Goal: Task Accomplishment & Management: Use online tool/utility

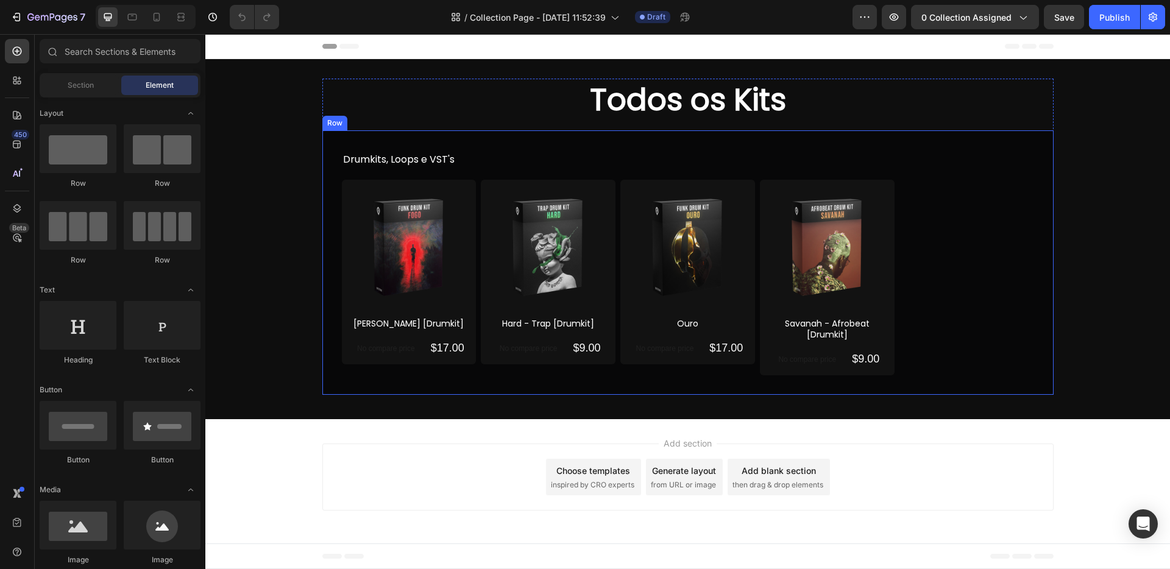
click at [727, 144] on div "Drumkits, Loops e VST's Text block Product Images [PERSON_NAME] [Drumkit] Produ…" at bounding box center [687, 262] width 731 height 264
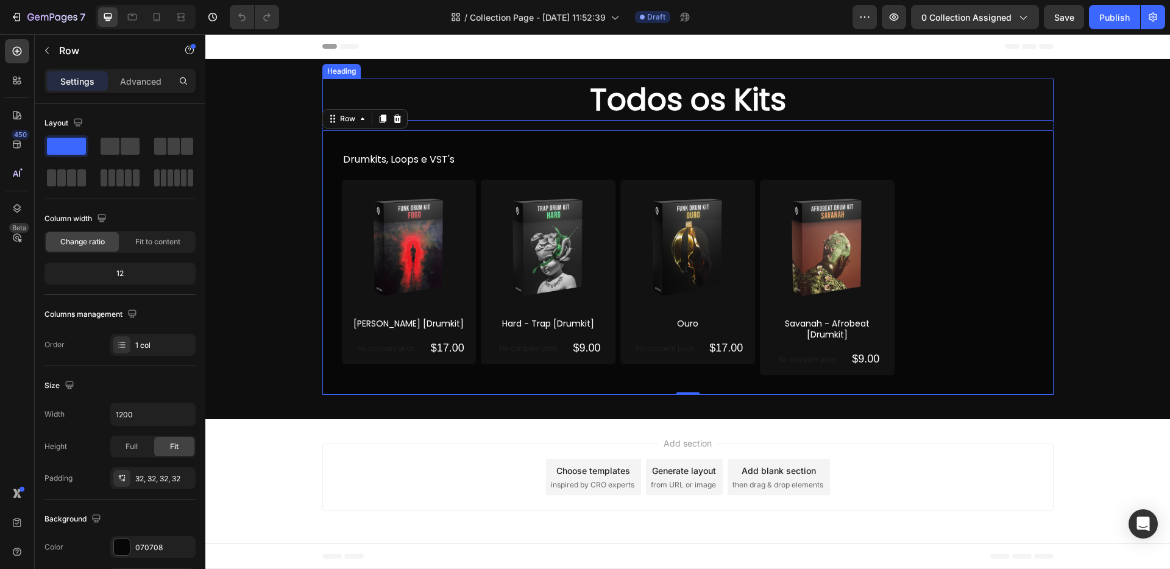
click at [682, 107] on h2 "Todos os Kits" at bounding box center [687, 100] width 731 height 42
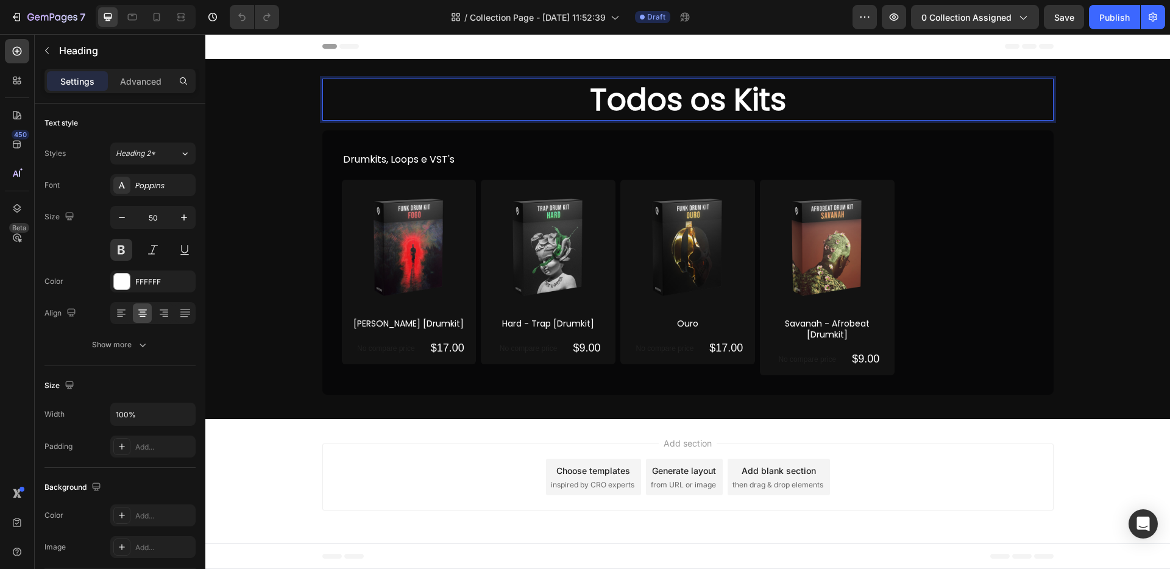
click at [671, 107] on h2 "Todos os Kits" at bounding box center [687, 100] width 731 height 42
click at [671, 107] on p "Todos os Kits" at bounding box center [688, 100] width 729 height 40
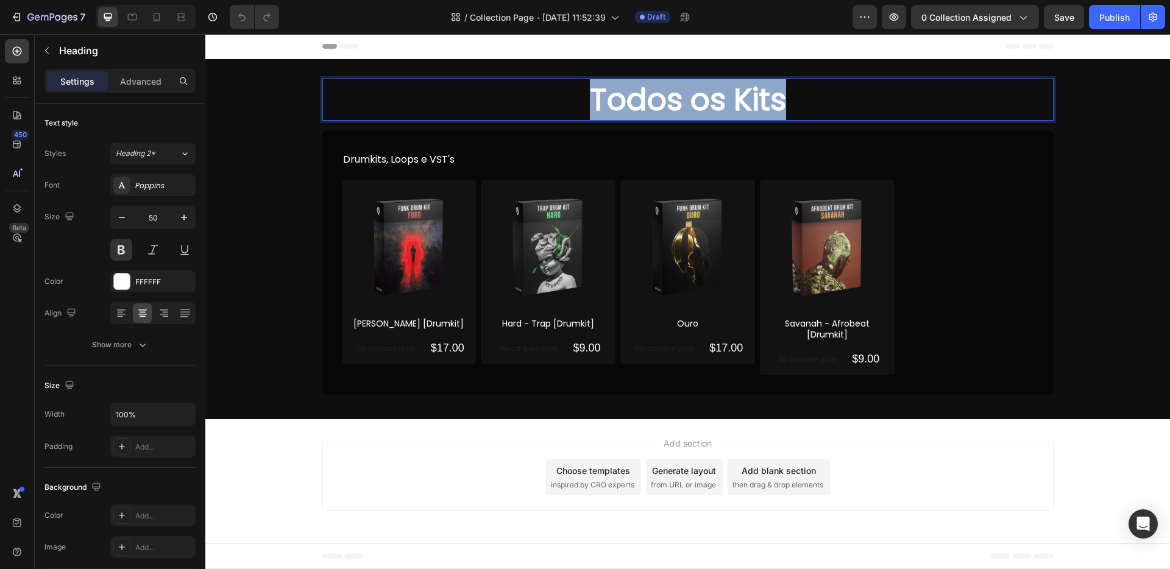
click at [671, 107] on p "Todos os Kits" at bounding box center [688, 100] width 729 height 40
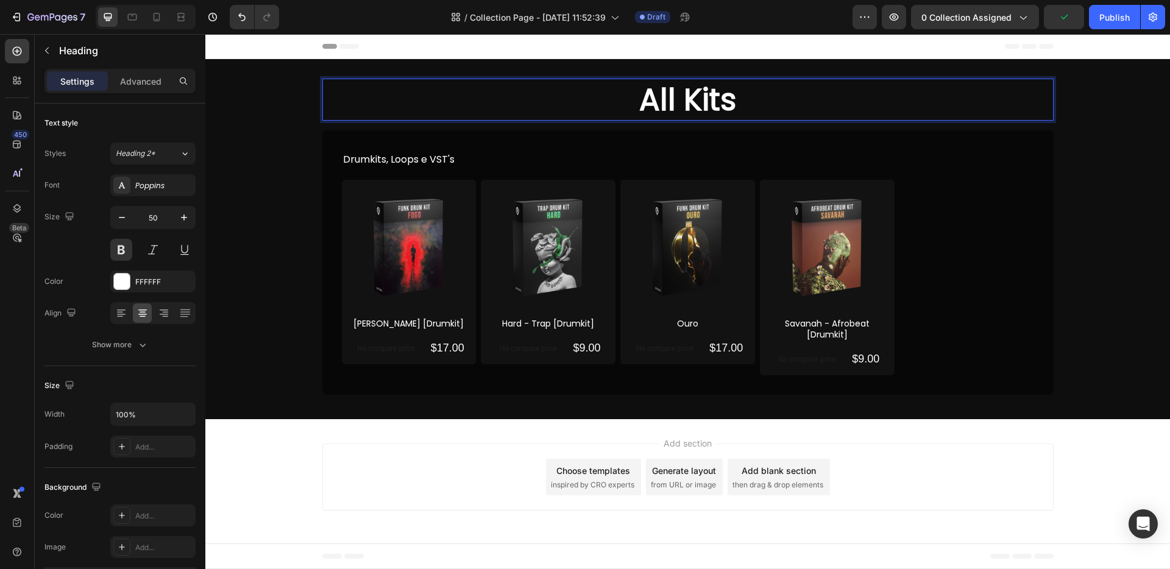
click at [607, 422] on div "Add section Choose templates inspired by CRO experts Generate layout from URL o…" at bounding box center [687, 479] width 964 height 121
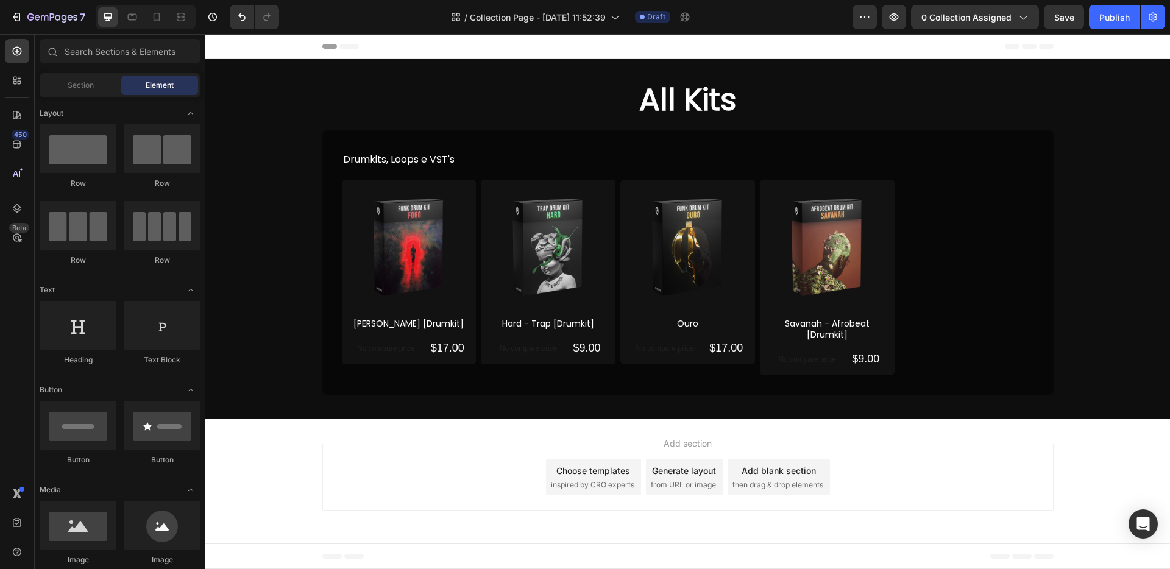
click at [509, 478] on div "Add section Choose templates inspired by CRO experts Generate layout from URL o…" at bounding box center [687, 477] width 731 height 67
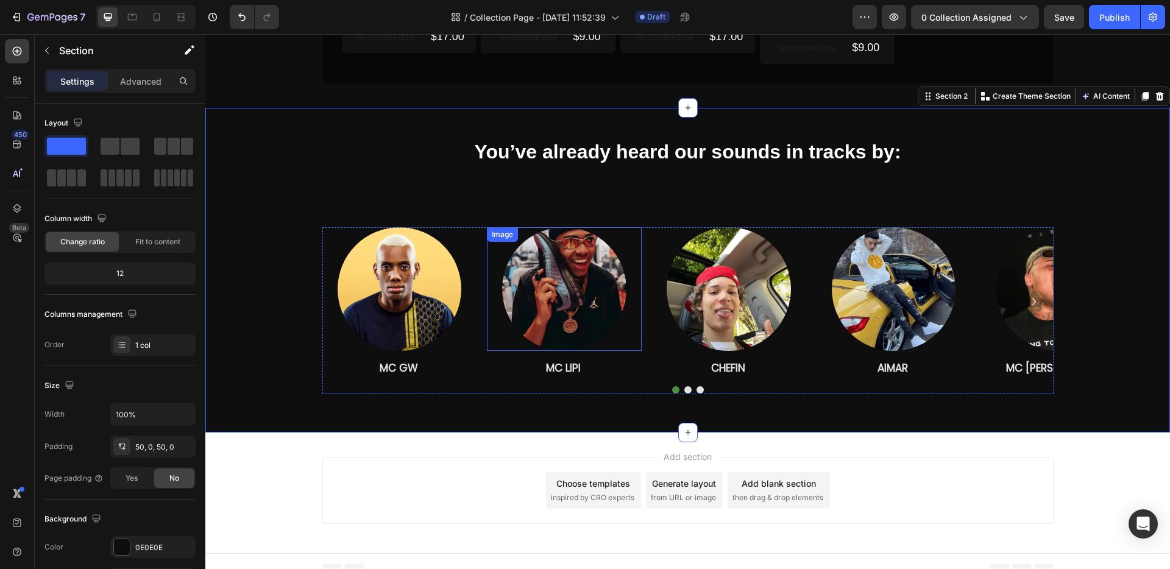
scroll to position [321, 0]
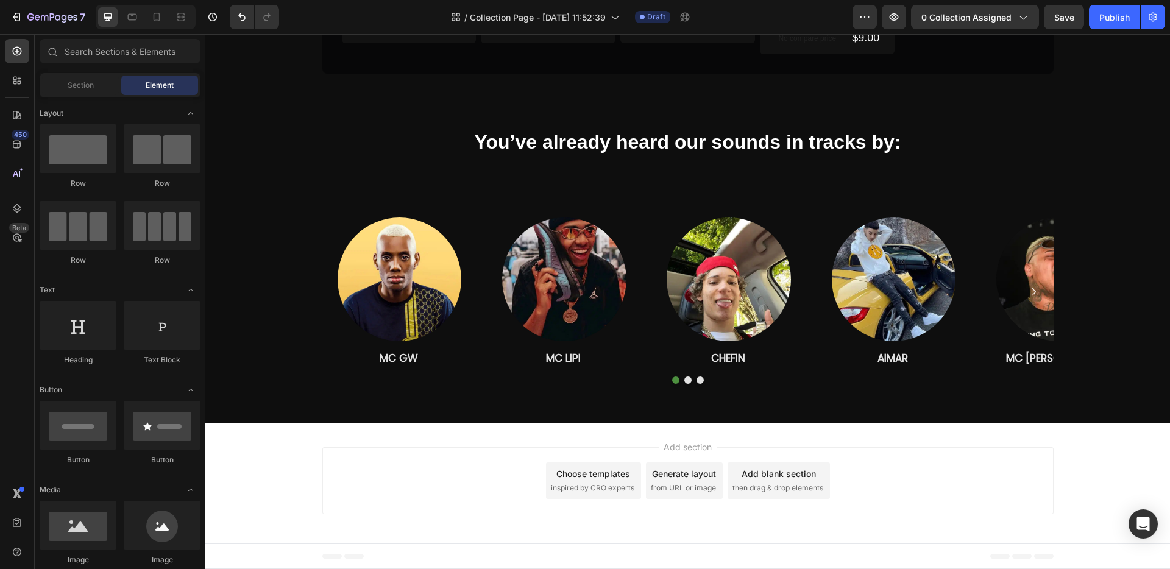
click at [350, 470] on div "Add section Choose templates inspired by CRO experts Generate layout from URL o…" at bounding box center [687, 480] width 731 height 67
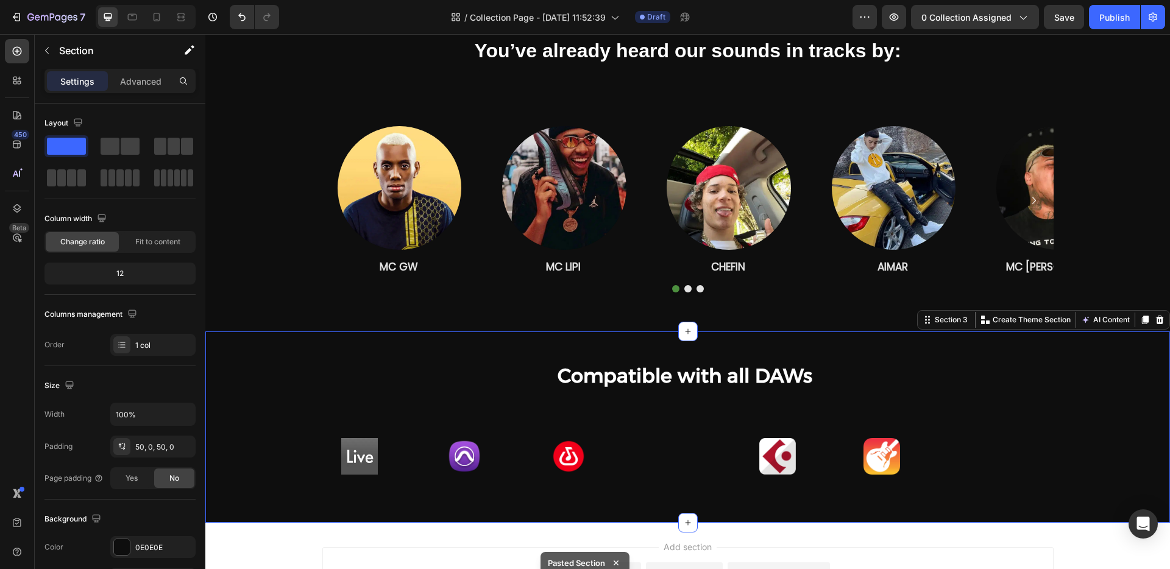
scroll to position [512, 0]
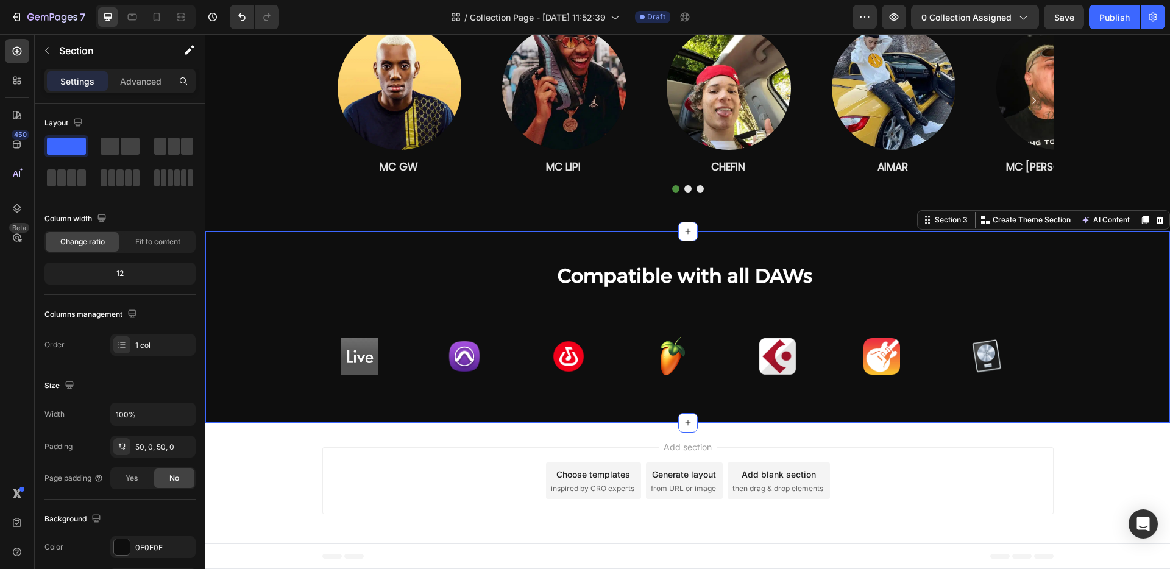
click at [399, 475] on div "Add section Choose templates inspired by CRO experts Generate layout from URL o…" at bounding box center [687, 480] width 731 height 67
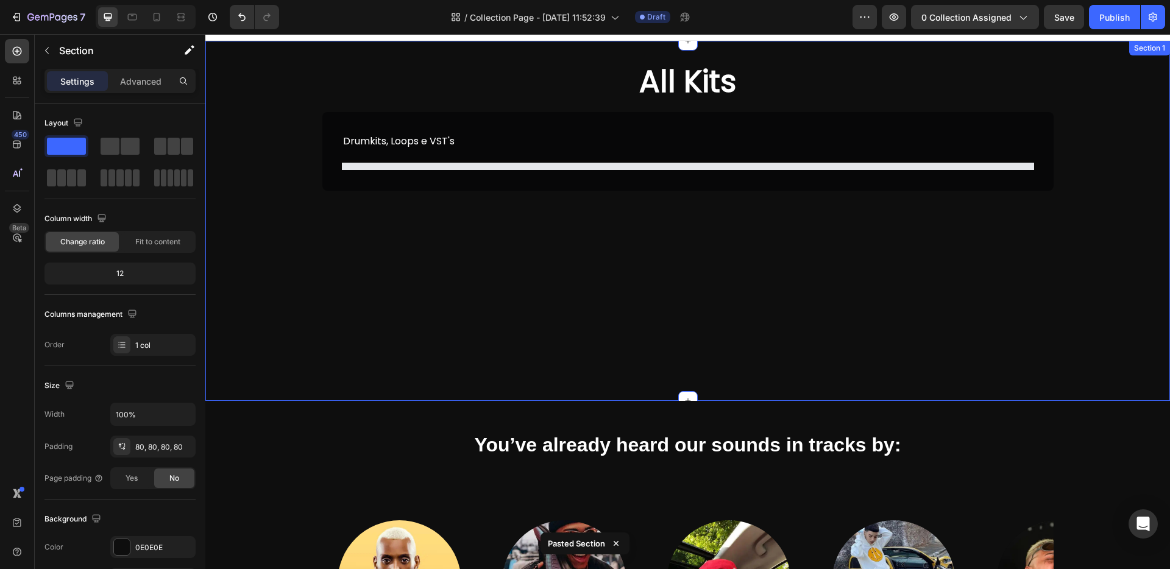
scroll to position [0, 0]
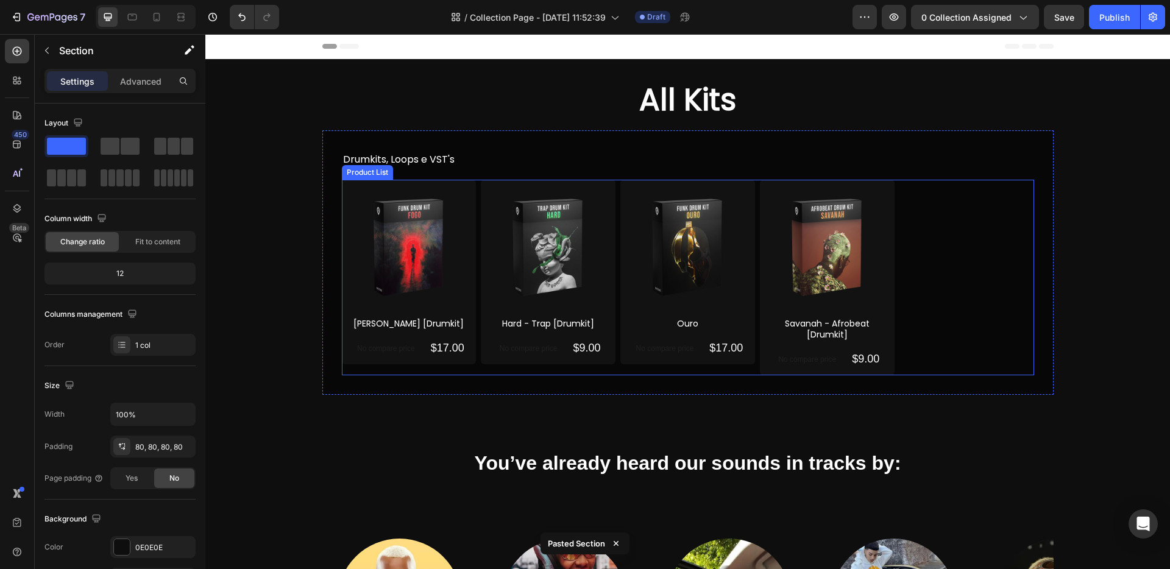
click at [915, 253] on div "Product Images [PERSON_NAME] [Drumkit] Product Title No compare price Product P…" at bounding box center [688, 278] width 692 height 196
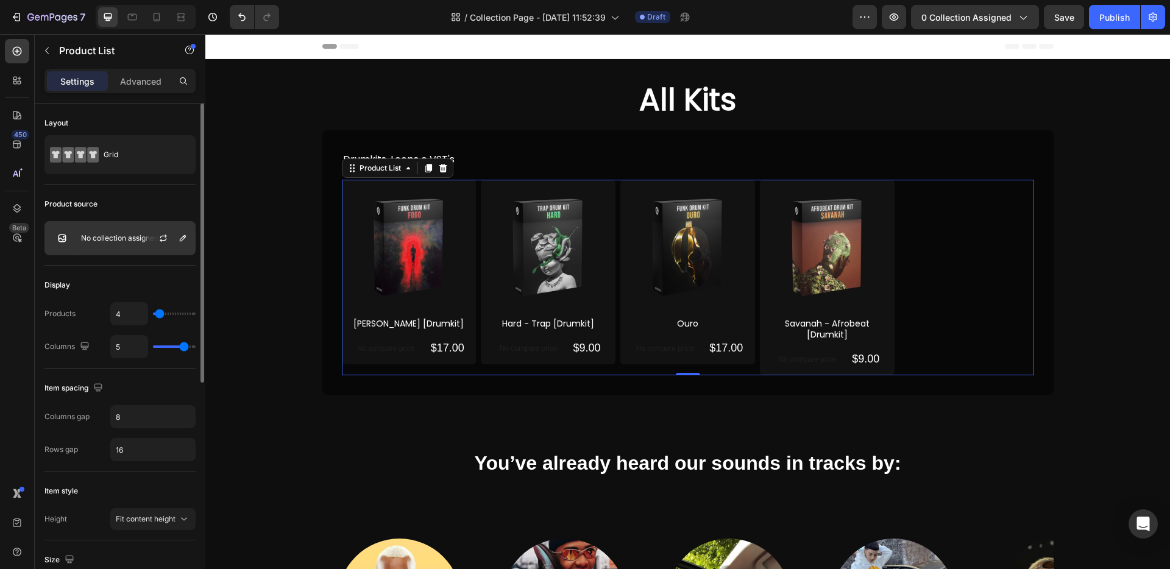
click at [122, 246] on div "No collection assigned" at bounding box center [119, 238] width 151 height 34
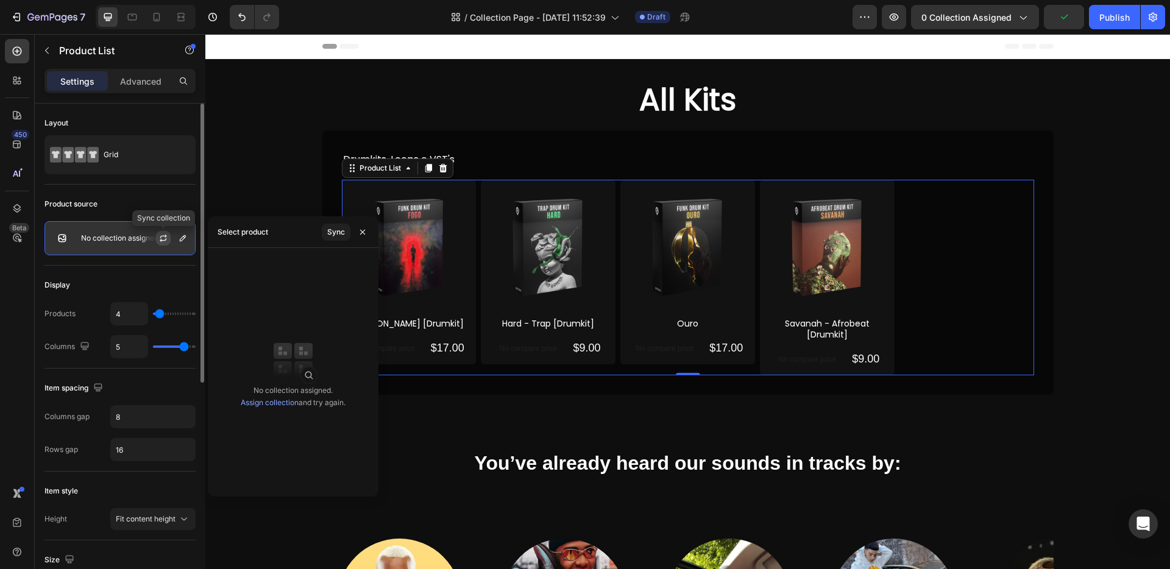
click at [165, 241] on icon "button" at bounding box center [163, 238] width 10 height 10
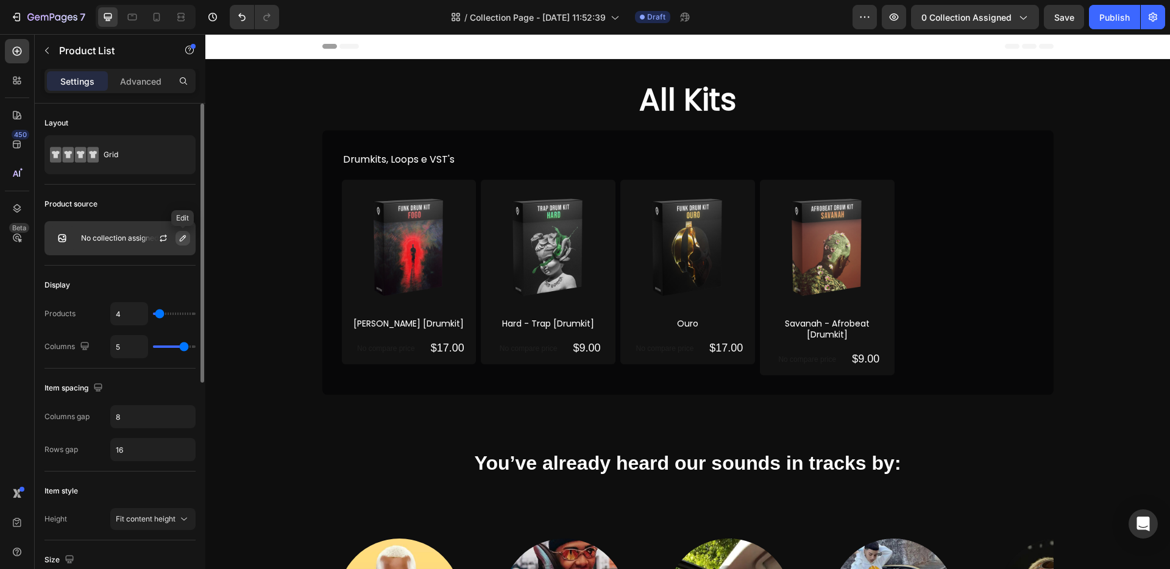
click at [180, 239] on icon "button" at bounding box center [183, 238] width 10 height 10
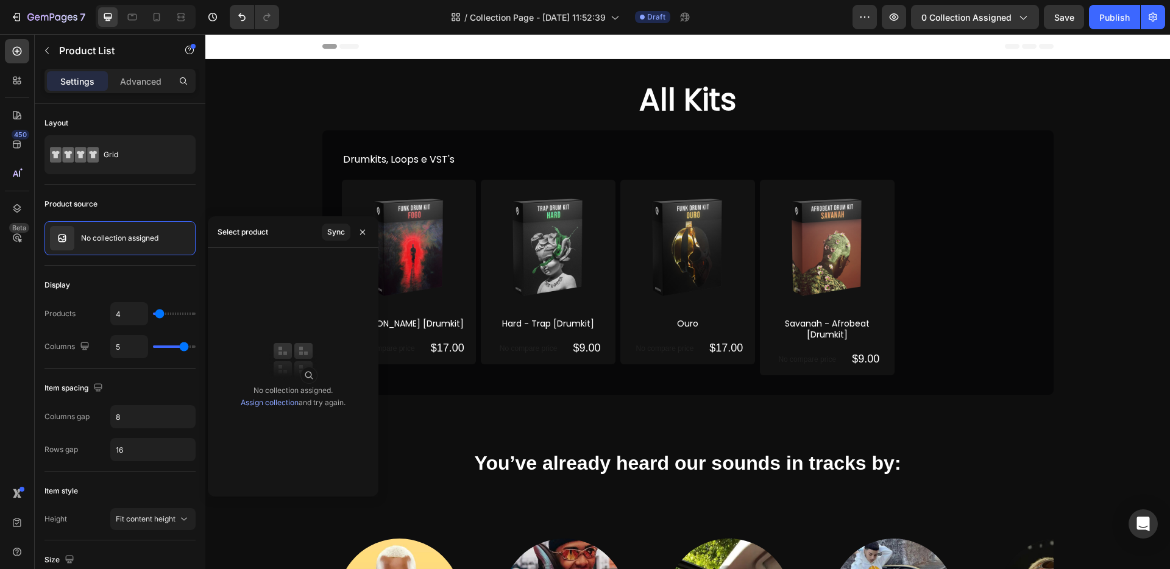
click at [283, 403] on link "Assign collection" at bounding box center [270, 402] width 58 height 9
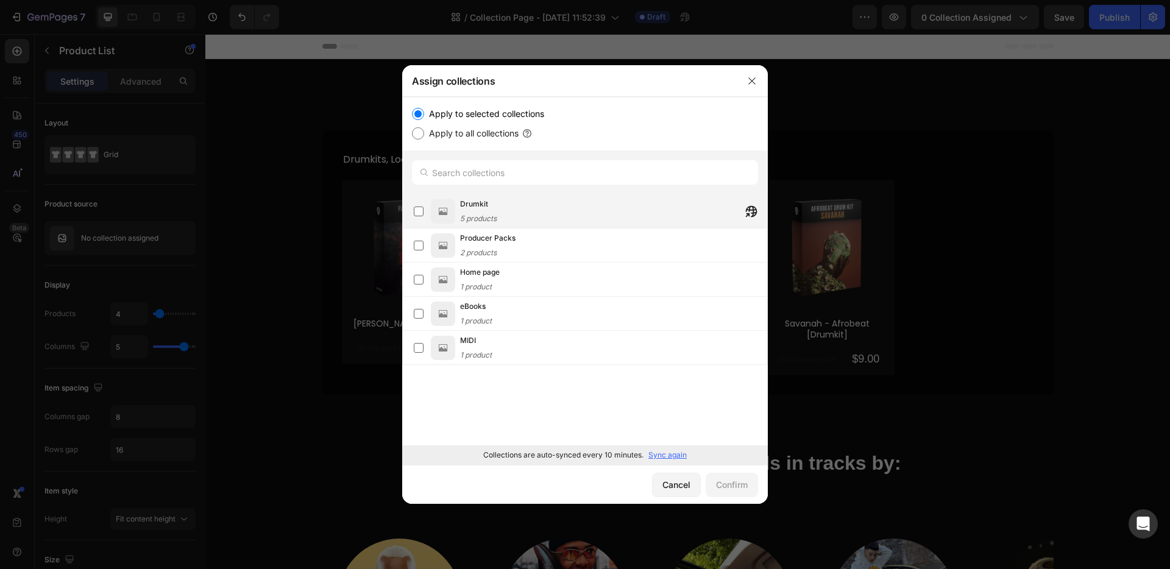
click at [493, 210] on div "Drumkit 5 products" at bounding box center [478, 211] width 37 height 27
click at [740, 486] on div "Confirm" at bounding box center [732, 484] width 32 height 13
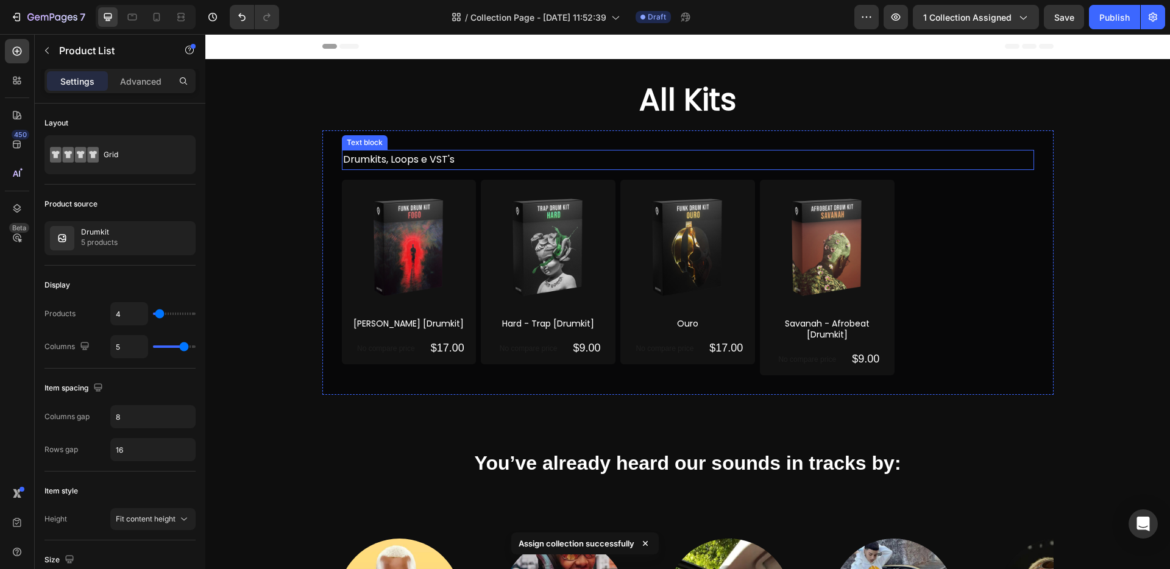
click at [406, 163] on p "Drumkits, Loops e VST's" at bounding box center [688, 160] width 690 height 18
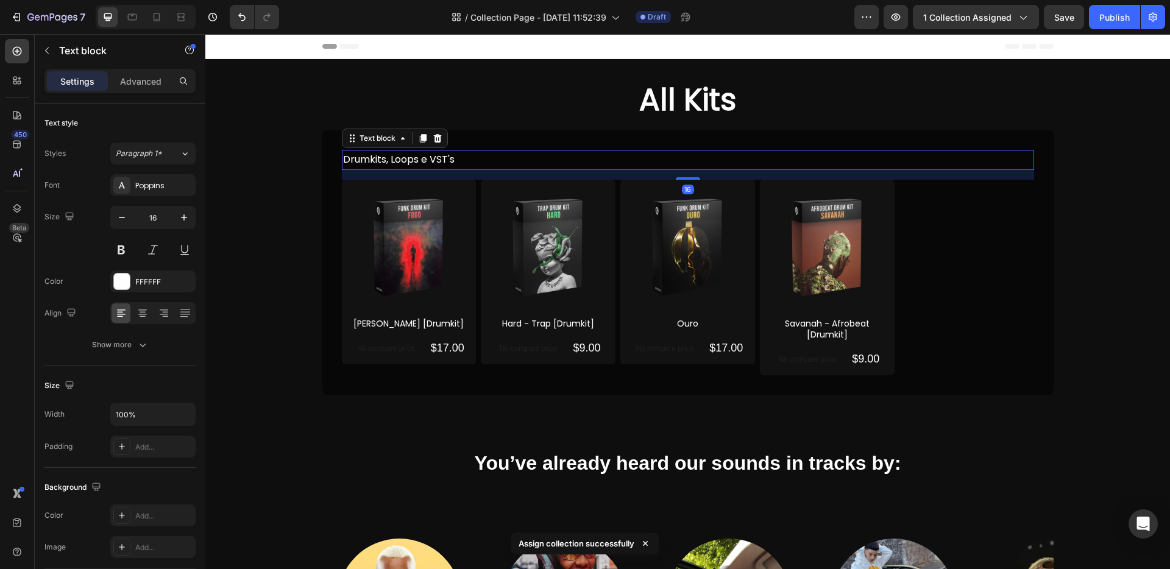
click at [389, 158] on p "Drumkits, Loops e VST's" at bounding box center [688, 160] width 690 height 18
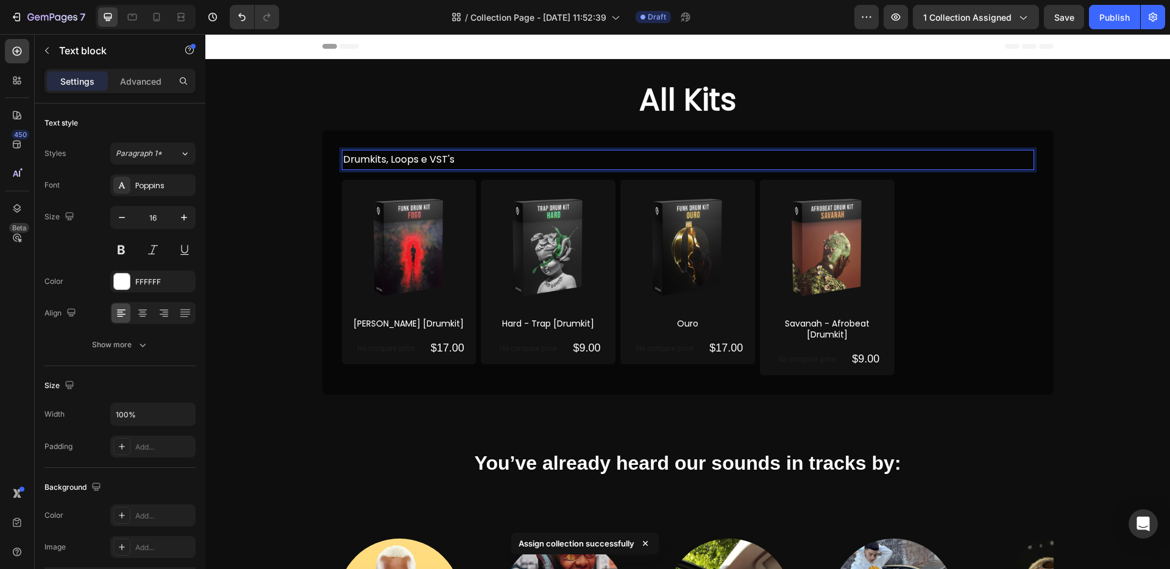
click at [445, 161] on p "Drumkits, Loops e VST's" at bounding box center [688, 160] width 690 height 18
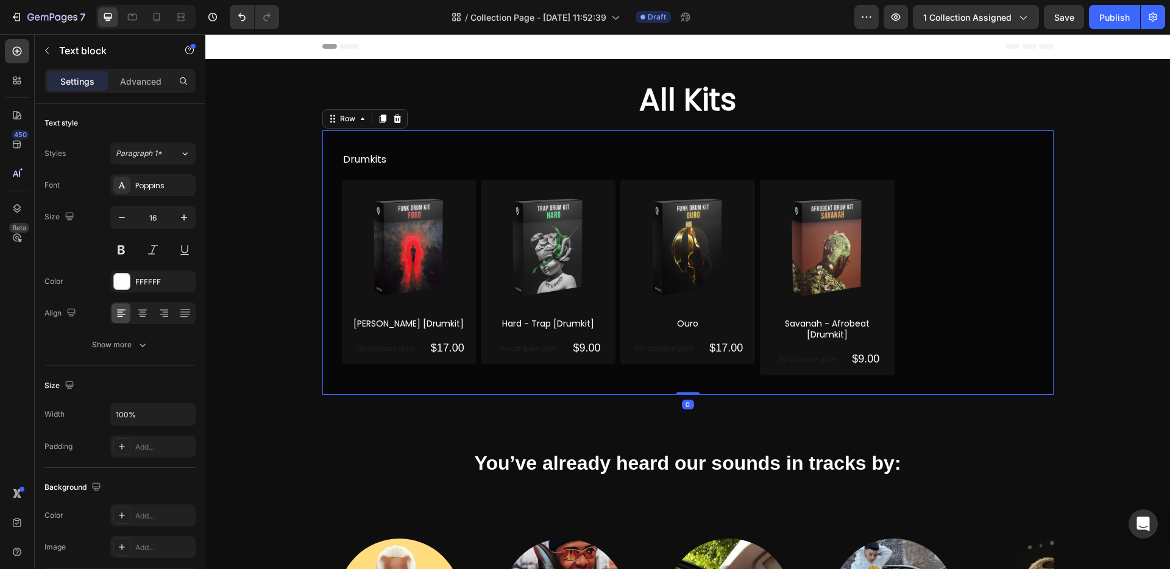
click at [428, 138] on div "Drumkits Text block Product Images [PERSON_NAME] [Drumkit] Product Title No com…" at bounding box center [687, 262] width 731 height 264
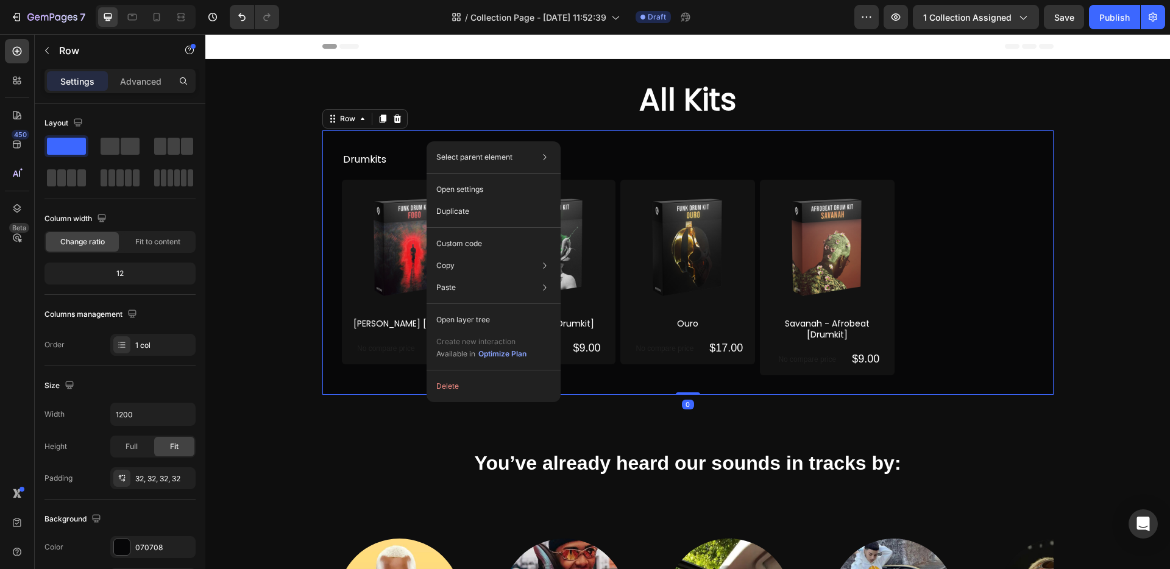
drag, startPoint x: 426, startPoint y: 141, endPoint x: 633, endPoint y: 182, distance: 210.4
click at [468, 218] on div "Duplicate" at bounding box center [493, 211] width 124 height 22
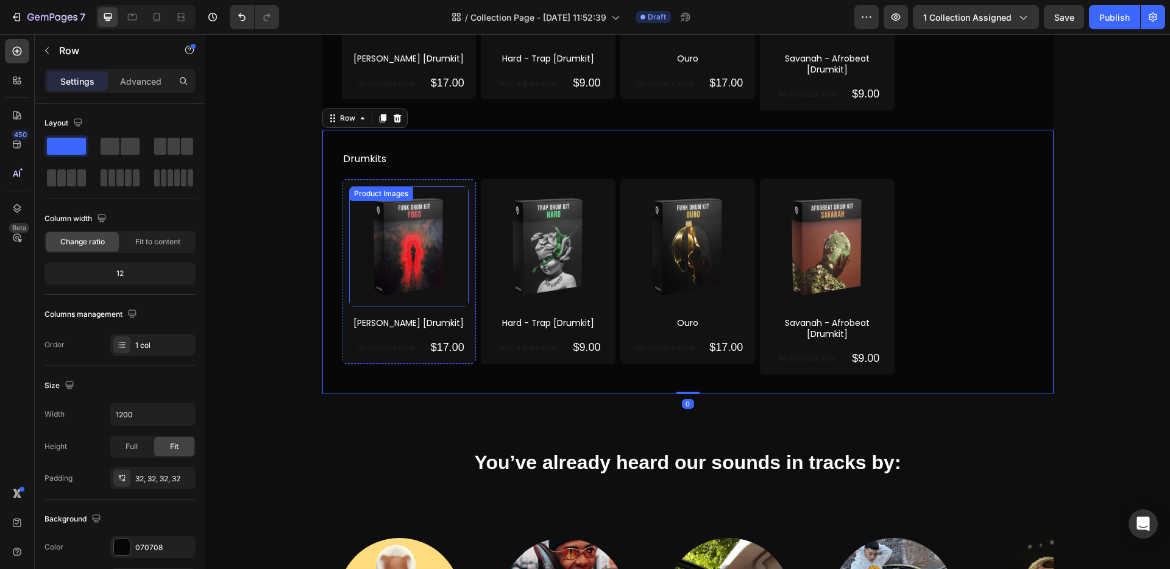
scroll to position [263, 0]
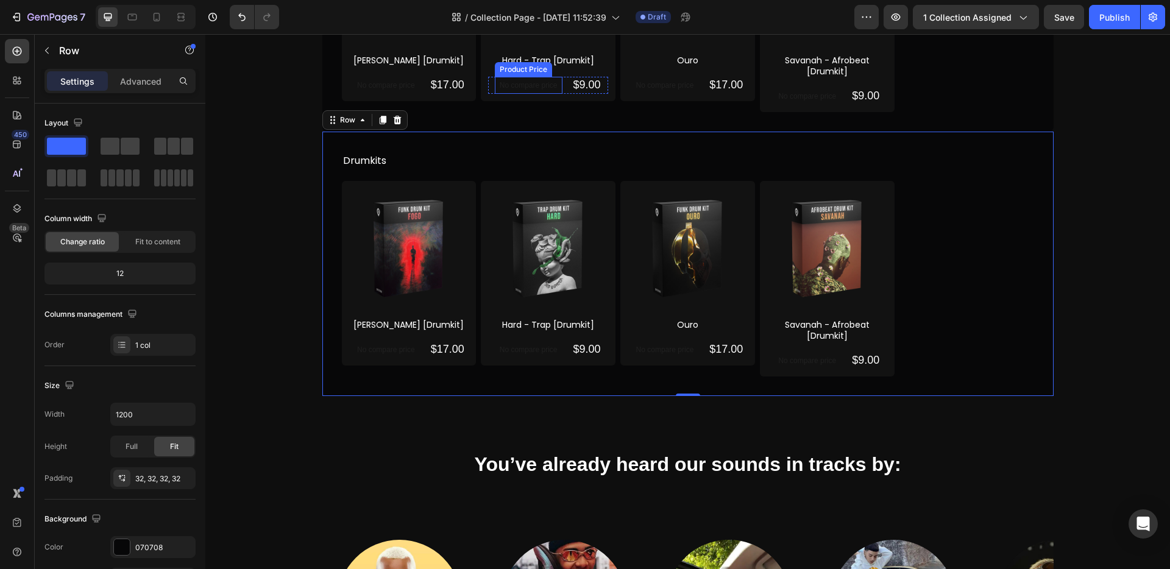
drag, startPoint x: 508, startPoint y: 88, endPoint x: 501, endPoint y: 91, distance: 7.1
click at [508, 88] on p "No compare price" at bounding box center [529, 85] width 58 height 7
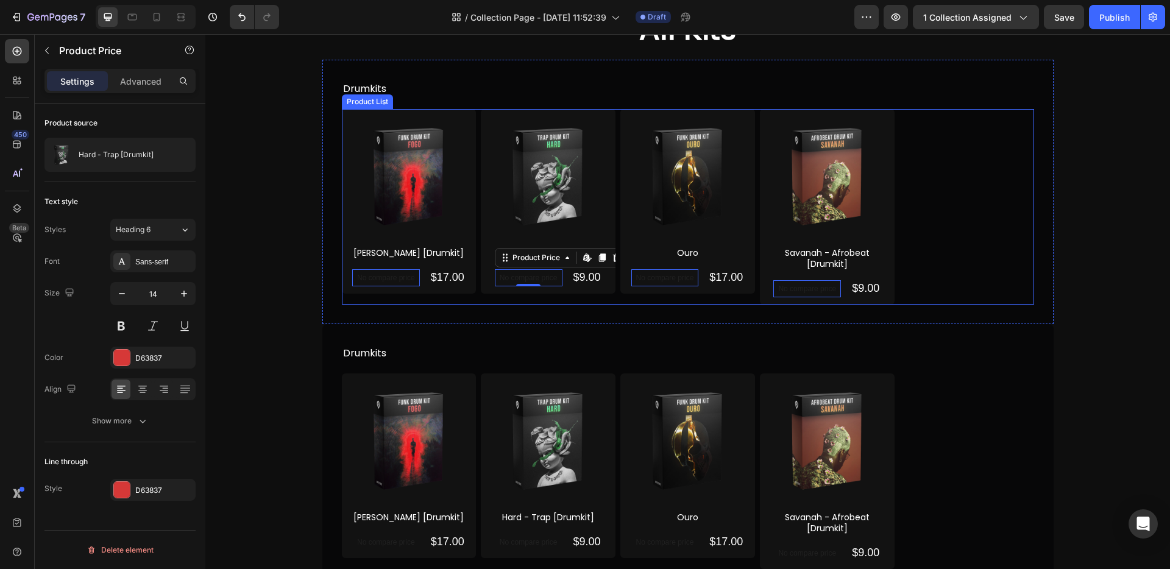
scroll to position [70, 0]
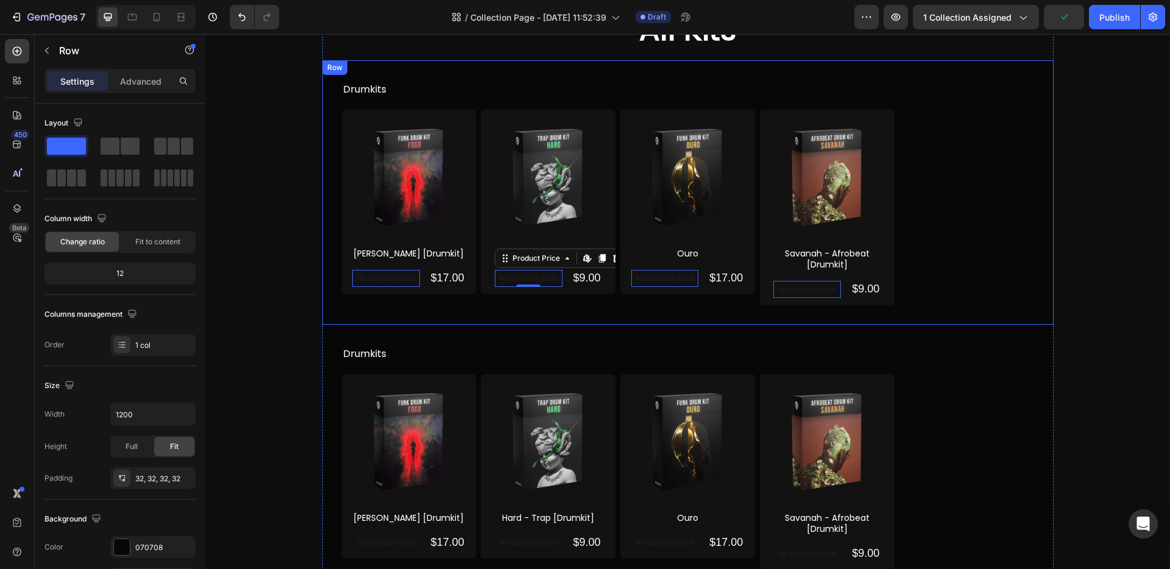
click at [332, 73] on div "Row" at bounding box center [335, 67] width 20 height 11
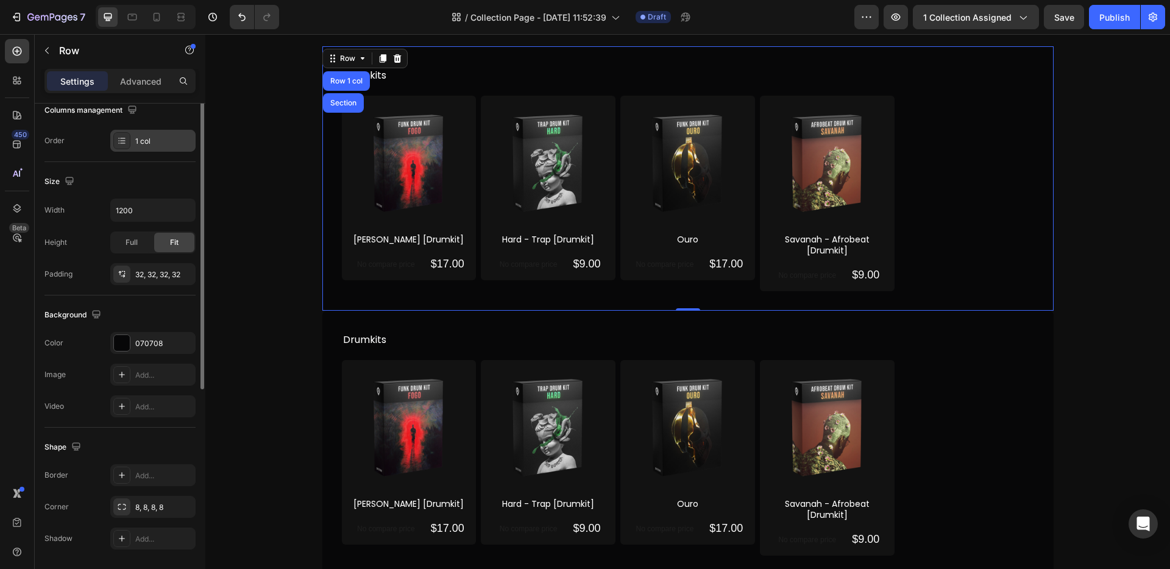
scroll to position [0, 0]
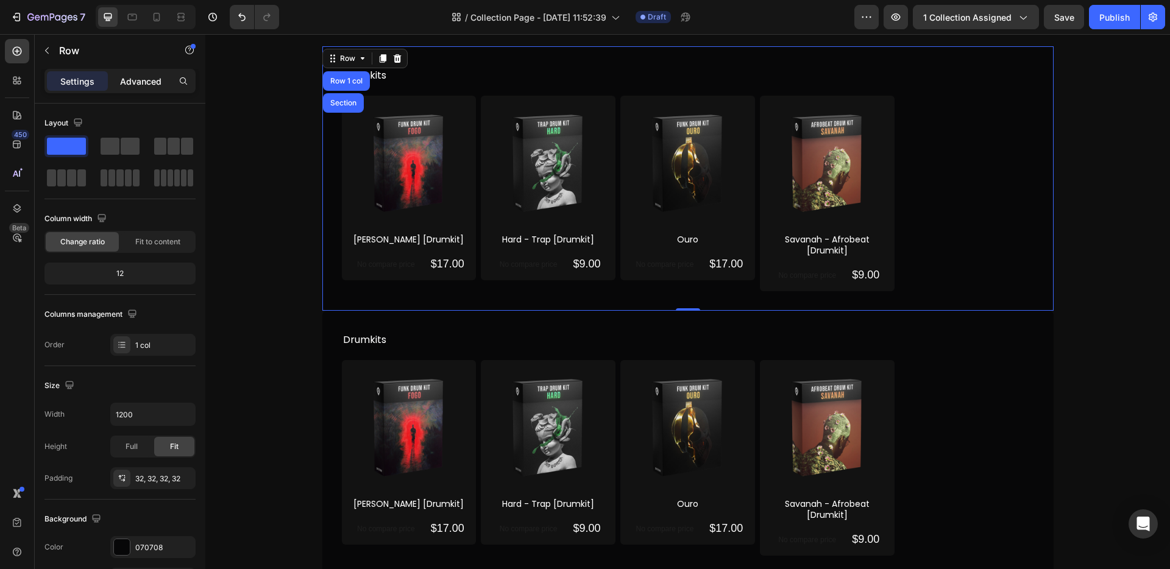
click at [147, 82] on p "Advanced" at bounding box center [140, 81] width 41 height 13
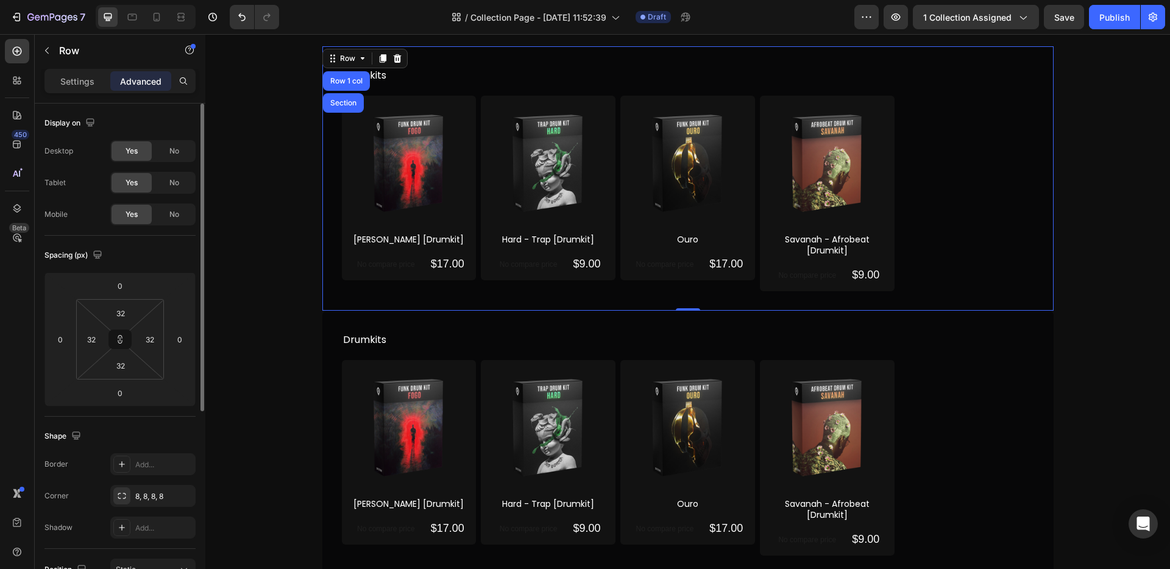
scroll to position [237, 0]
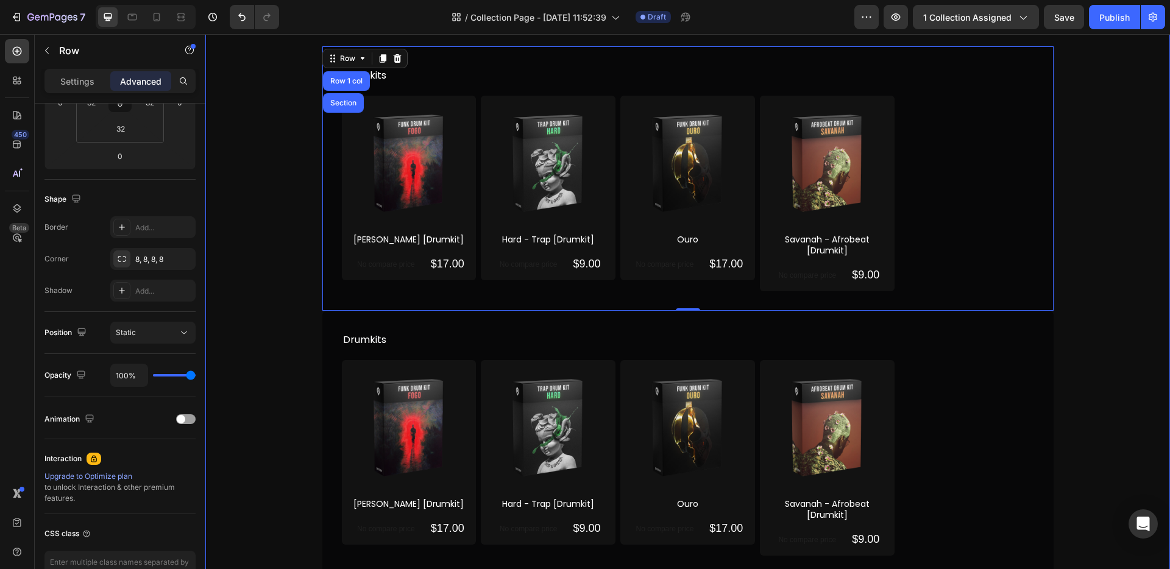
click at [1069, 346] on div "All Kits Heading Drumkits Text block Product Images [PERSON_NAME] [Drumkit] Pro…" at bounding box center [687, 288] width 964 height 586
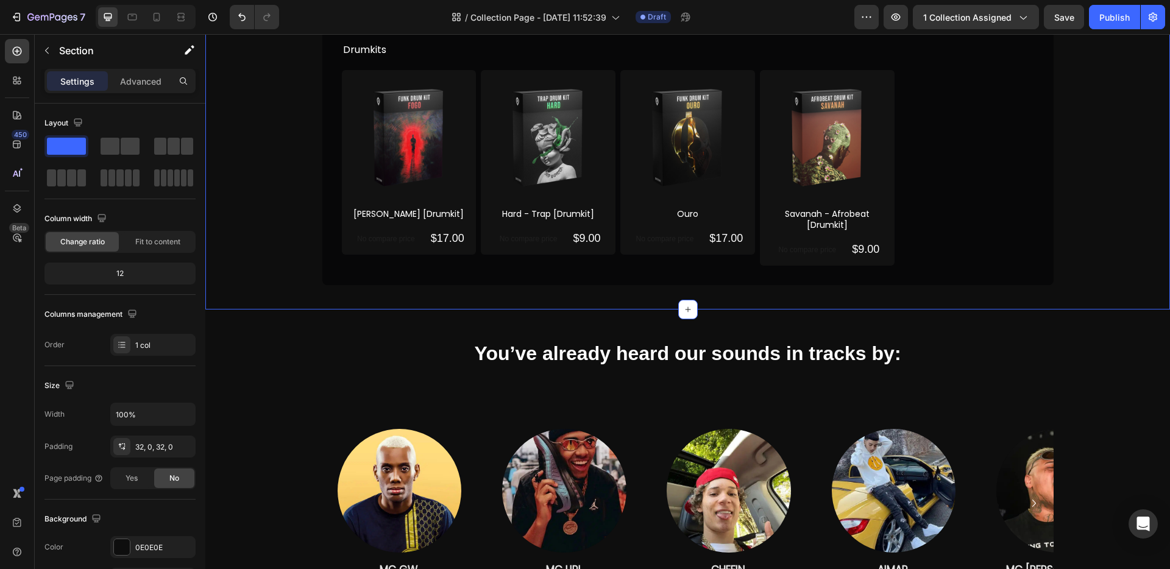
scroll to position [441, 0]
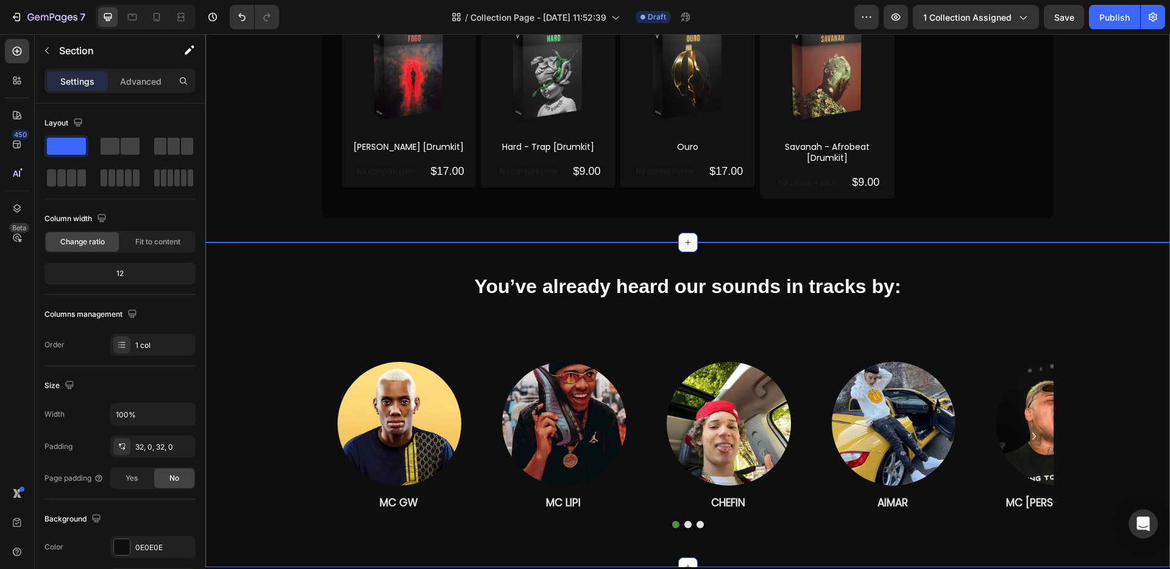
click at [678, 245] on div at bounding box center [687, 242] width 19 height 19
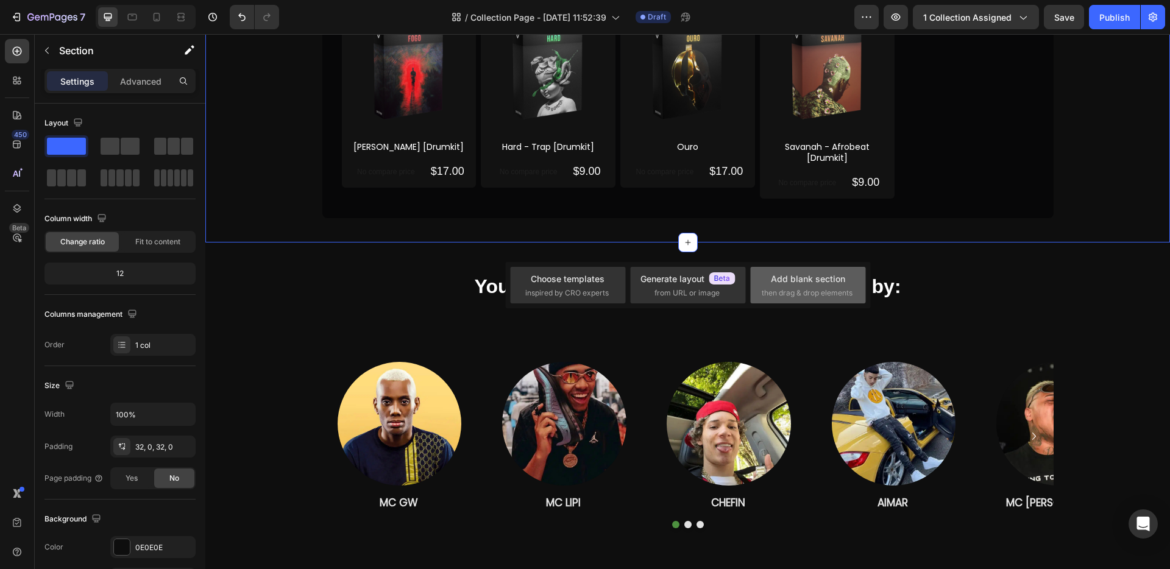
click at [779, 281] on div "Add blank section" at bounding box center [808, 278] width 74 height 13
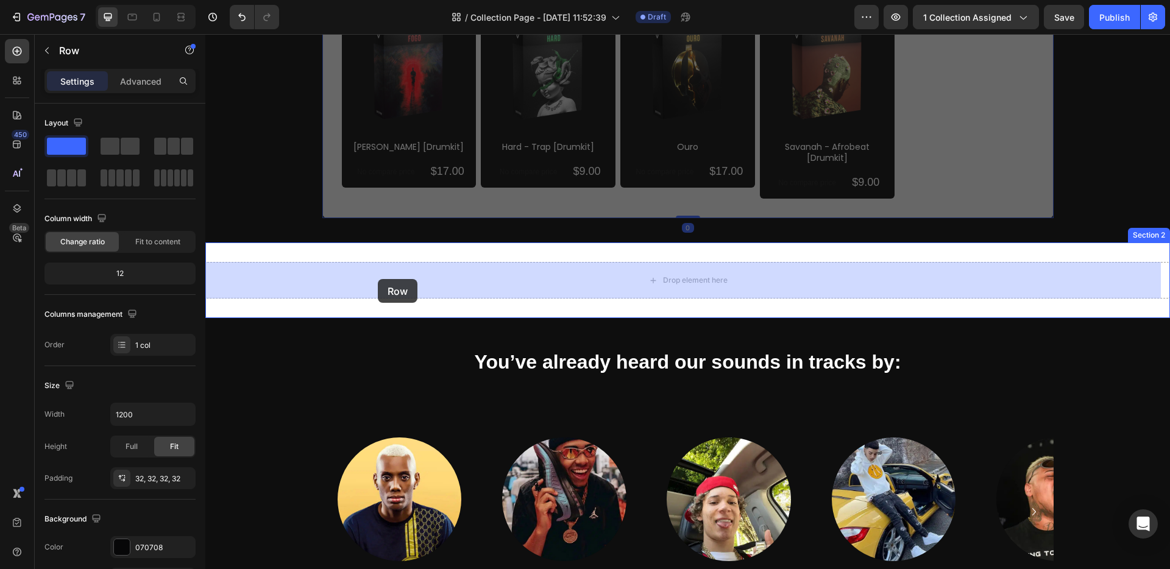
drag, startPoint x: 333, startPoint y: 208, endPoint x: 378, endPoint y: 279, distance: 83.5
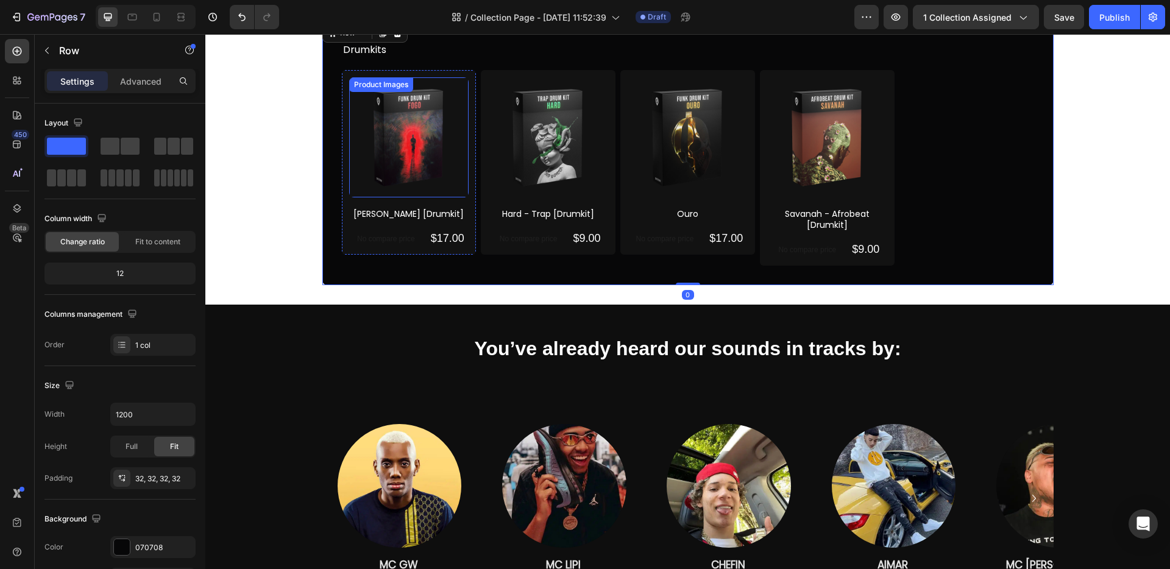
scroll to position [227, 0]
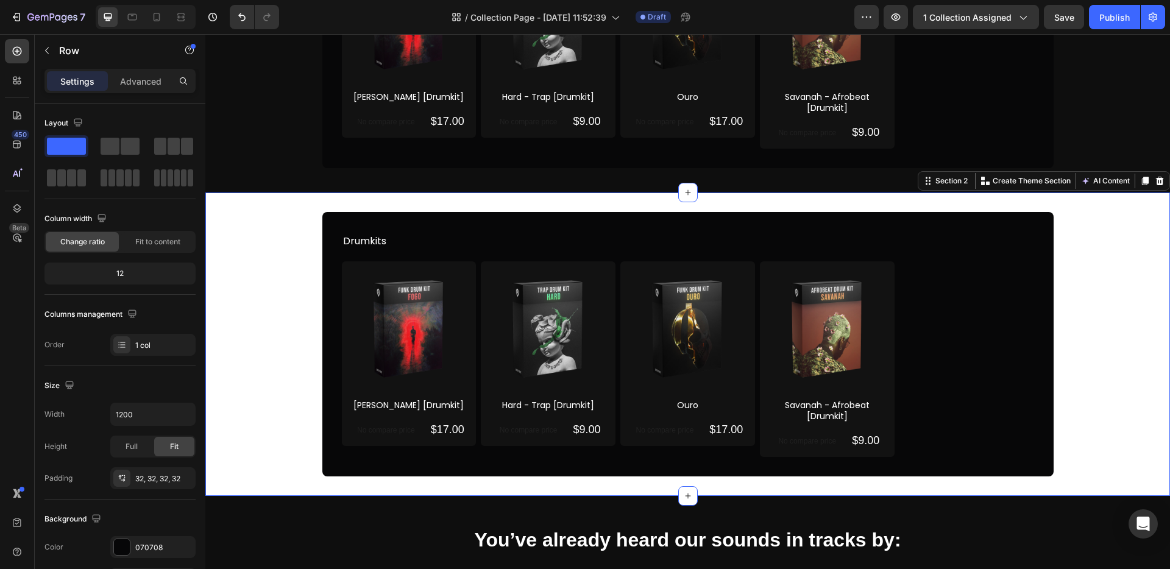
click at [269, 217] on div "Drumkits Text block Product Images [PERSON_NAME] [Drumkit] Product Title No com…" at bounding box center [687, 344] width 964 height 264
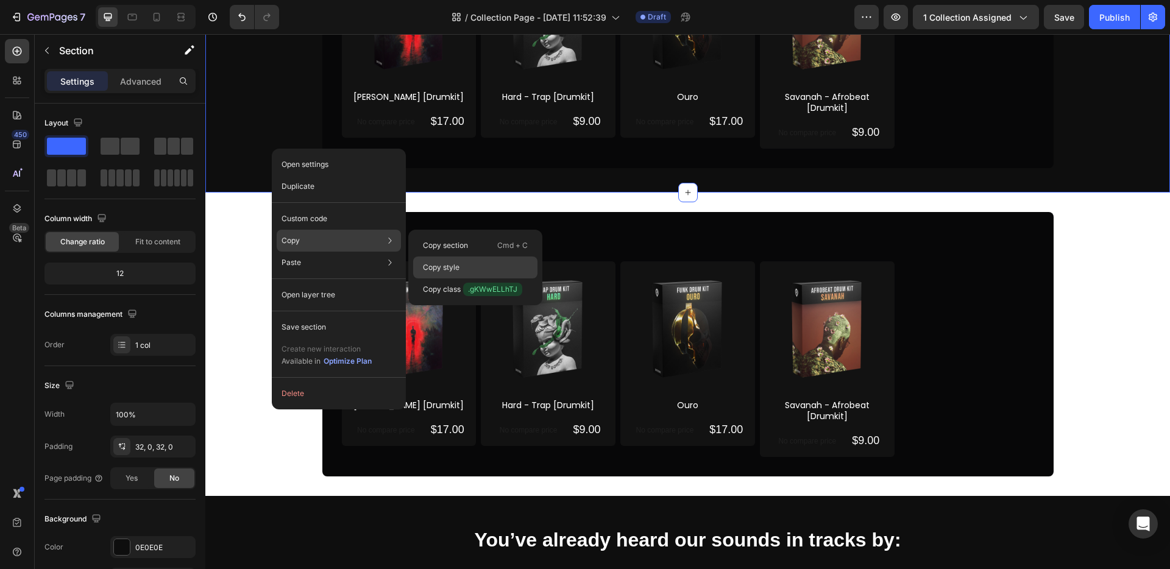
click at [465, 260] on div "Copy style" at bounding box center [475, 268] width 124 height 22
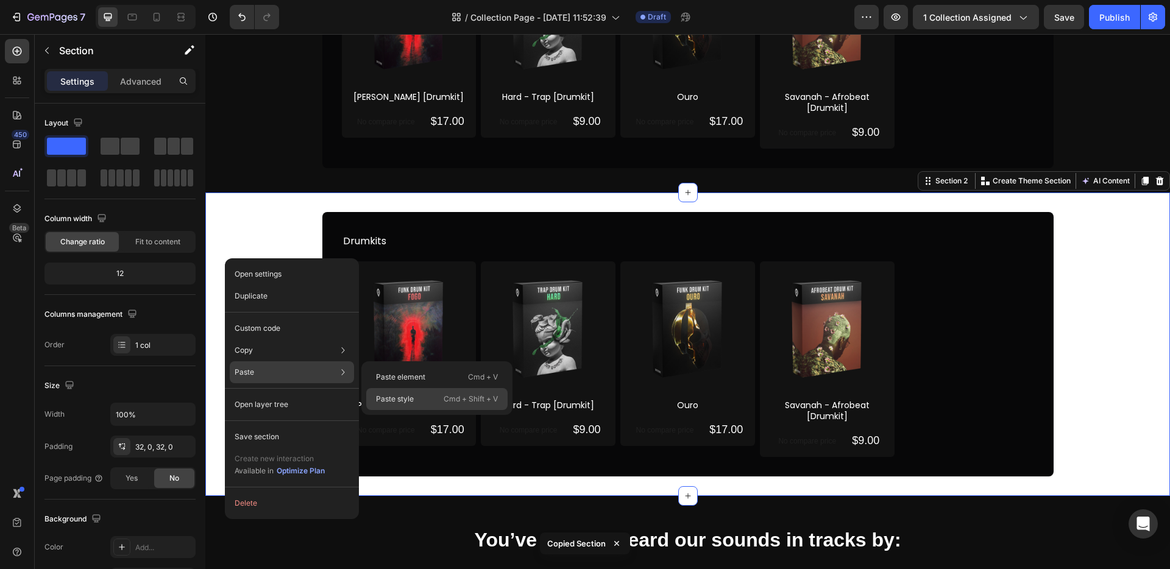
click at [411, 398] on p "Paste style" at bounding box center [395, 399] width 38 height 11
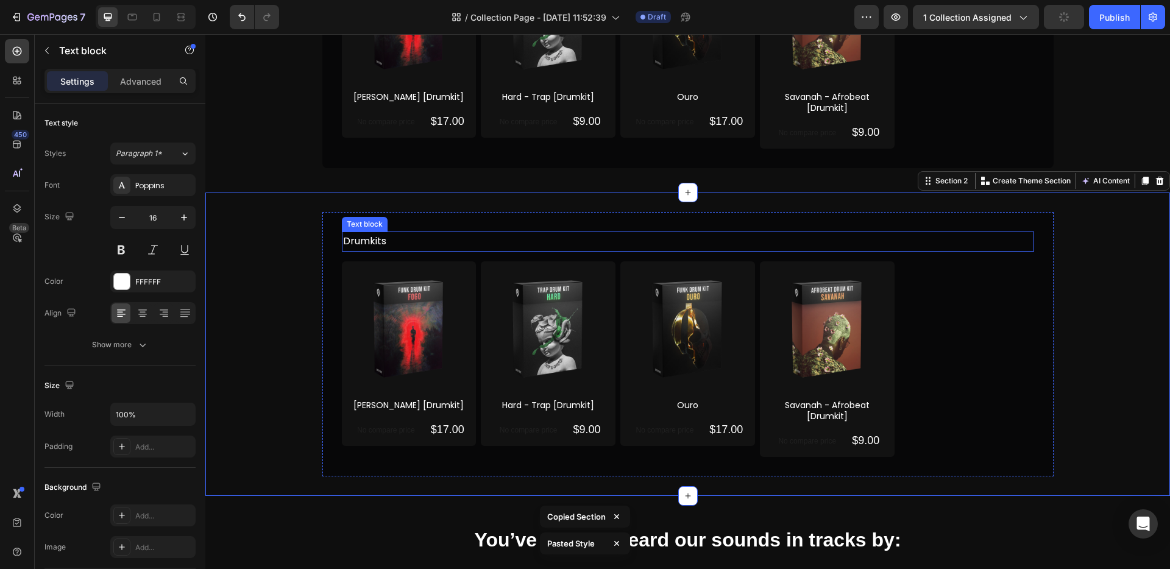
click at [365, 244] on p "Drumkits" at bounding box center [688, 242] width 690 height 18
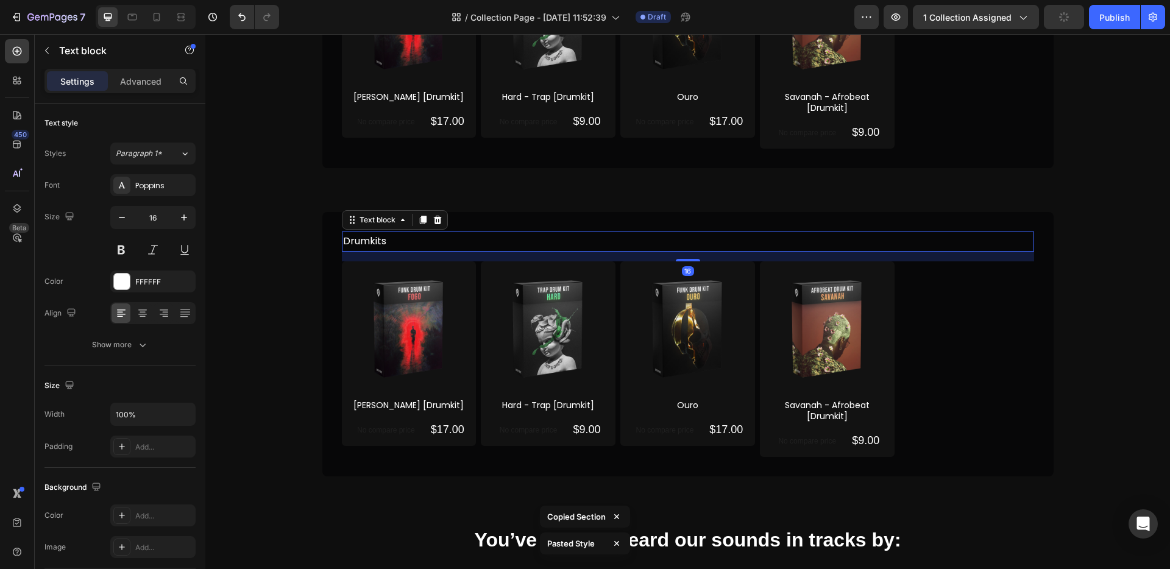
click at [365, 244] on p "Drumkits" at bounding box center [688, 242] width 690 height 18
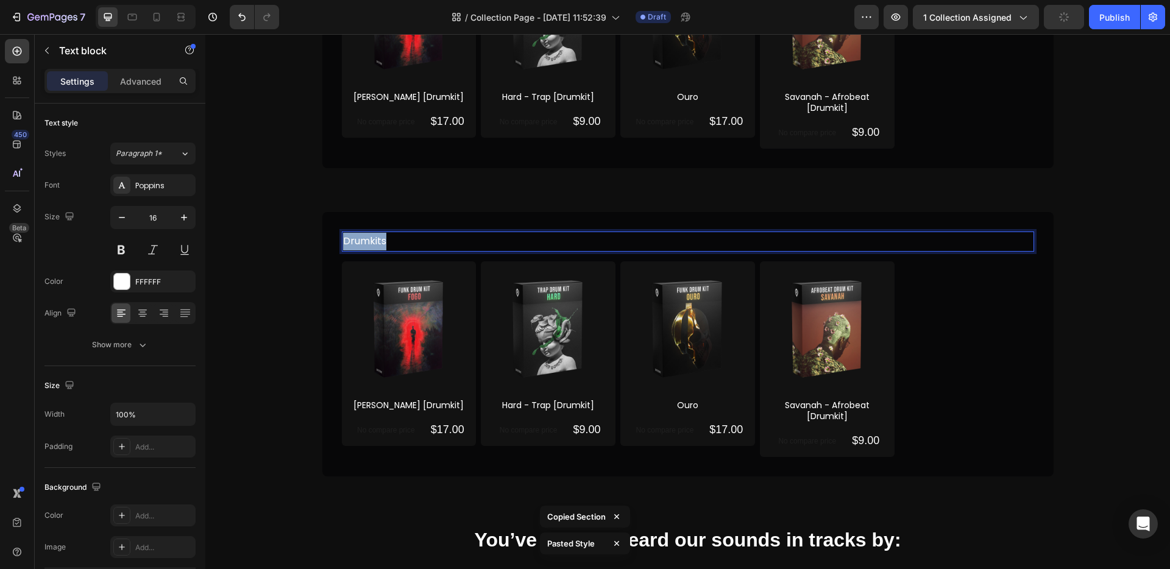
click at [365, 244] on p "Drumkits" at bounding box center [688, 242] width 690 height 18
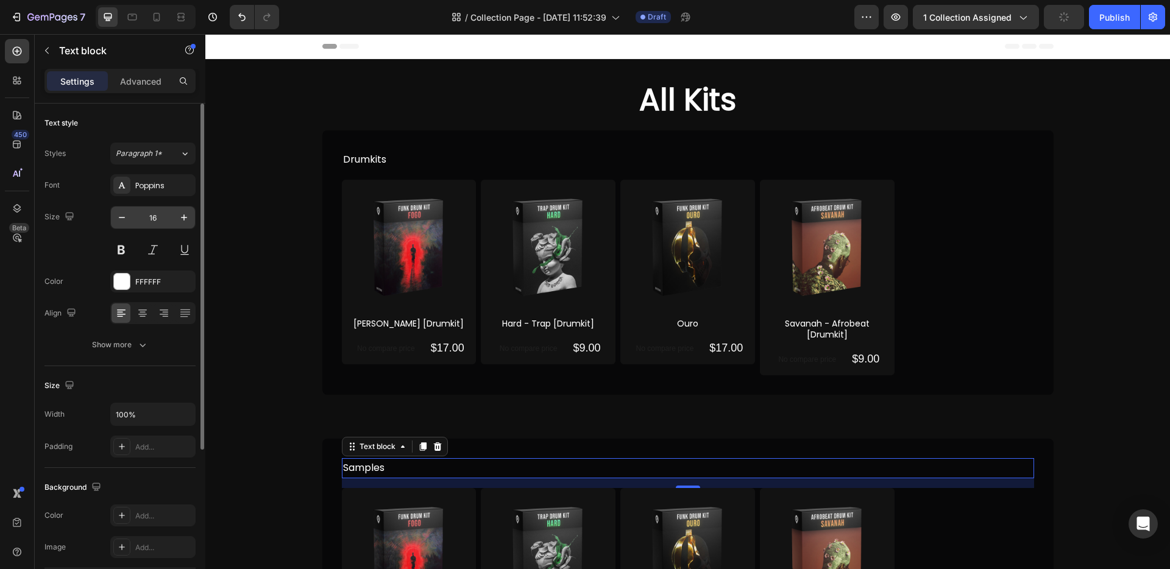
scroll to position [46, 0]
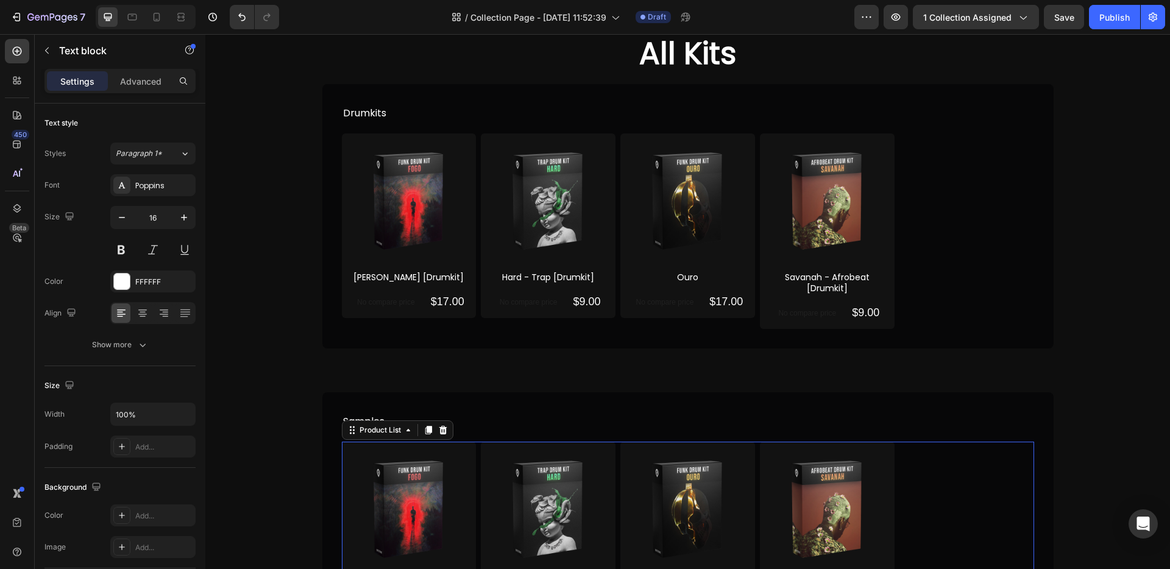
click at [920, 494] on div "Product Images [PERSON_NAME] [Drumkit] Product Title No compare price Product P…" at bounding box center [688, 540] width 692 height 196
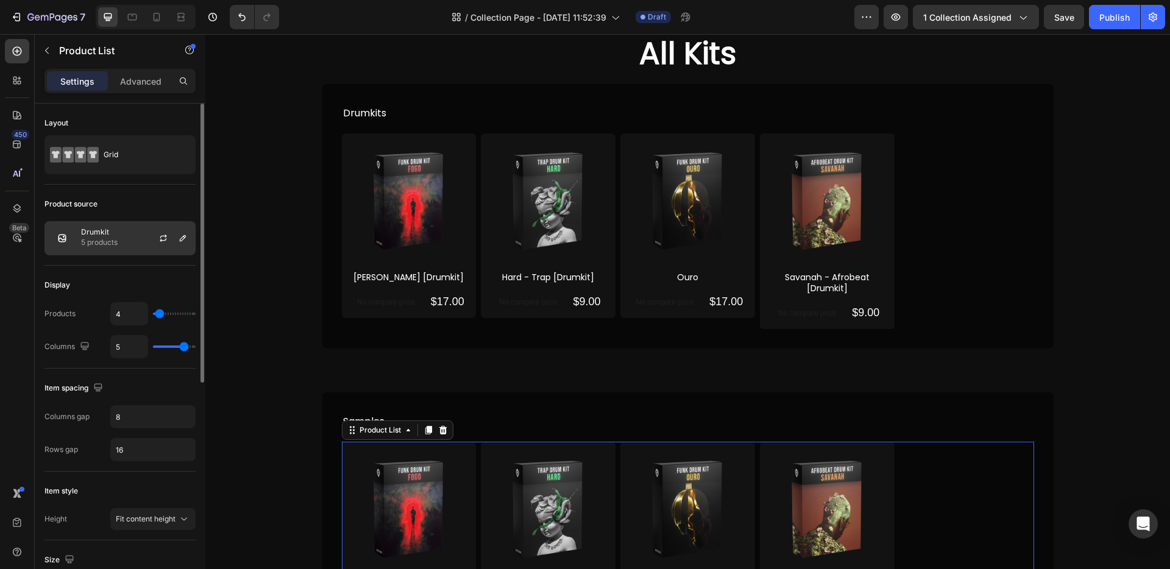
click at [126, 239] on div "Drumkit 5 products" at bounding box center [119, 238] width 151 height 34
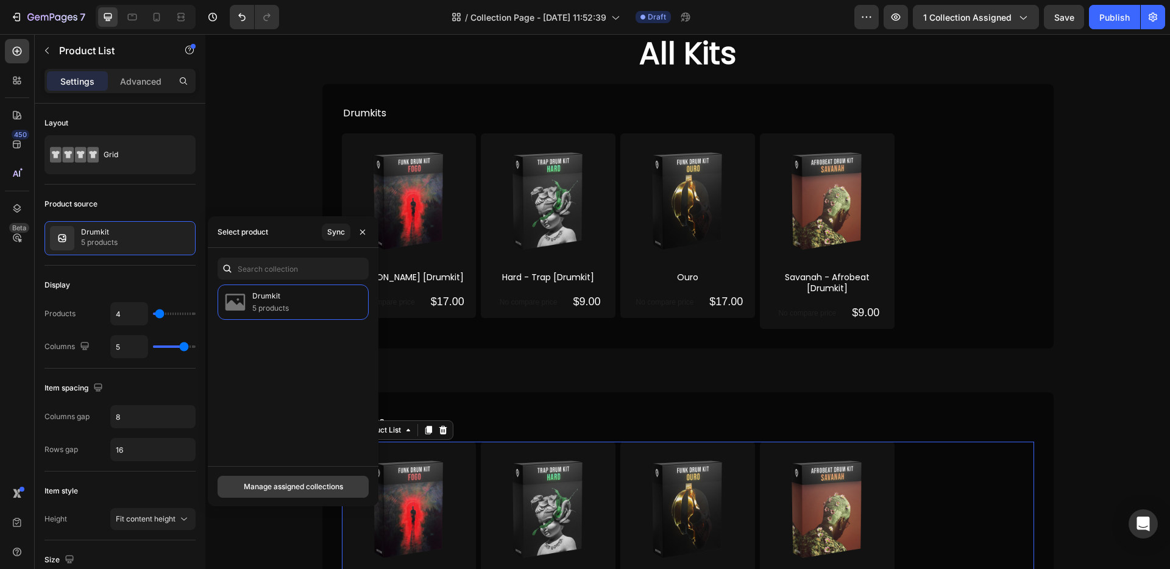
click at [343, 486] on div "Manage assigned collections" at bounding box center [293, 486] width 99 height 11
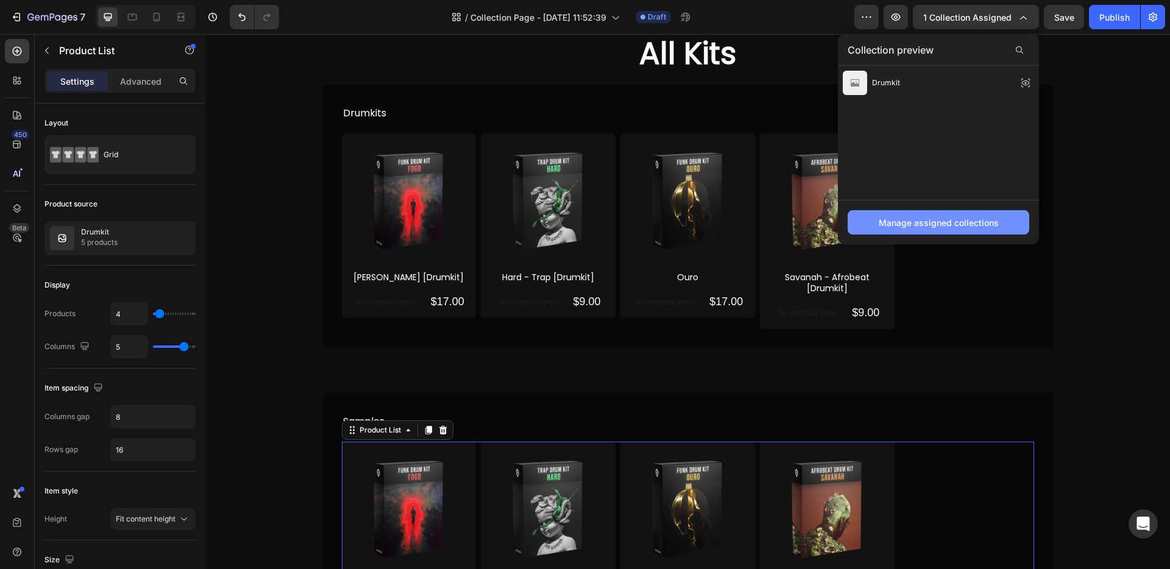
click at [911, 219] on div "Manage assigned collections" at bounding box center [939, 222] width 120 height 13
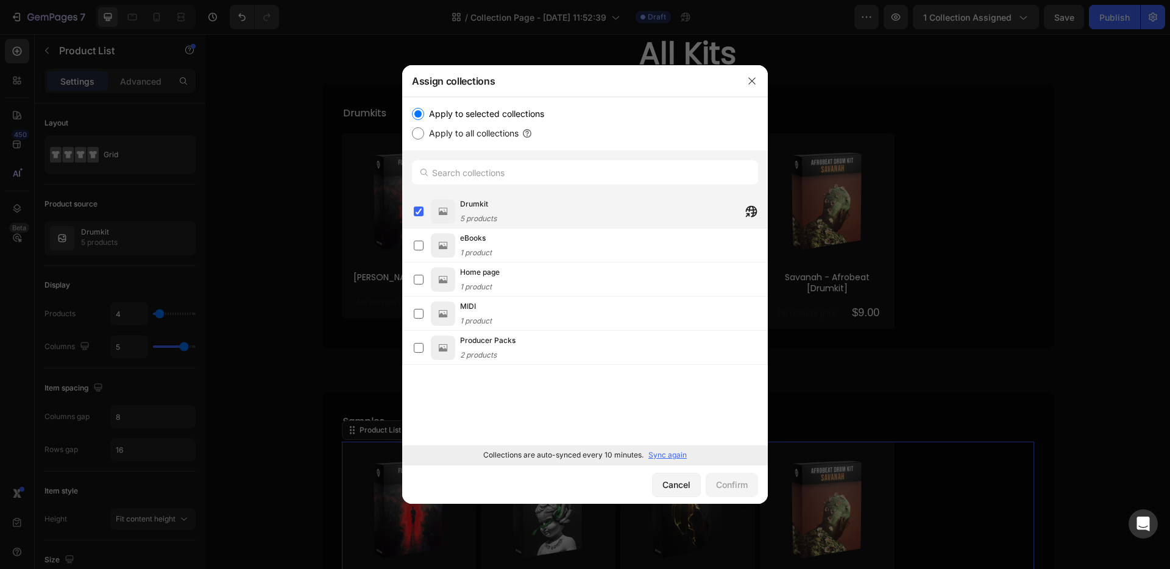
click at [483, 214] on span "5 products" at bounding box center [478, 218] width 37 height 9
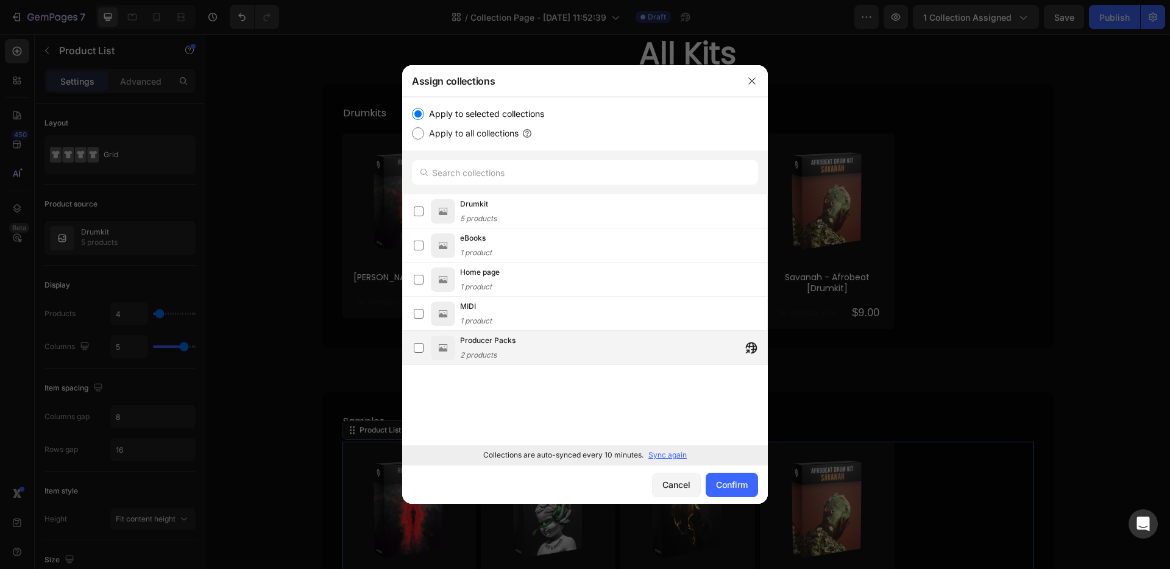
click at [527, 340] on div "Producer Packs 2 products" at bounding box center [613, 347] width 307 height 27
click at [750, 485] on button "Confirm" at bounding box center [732, 485] width 52 height 24
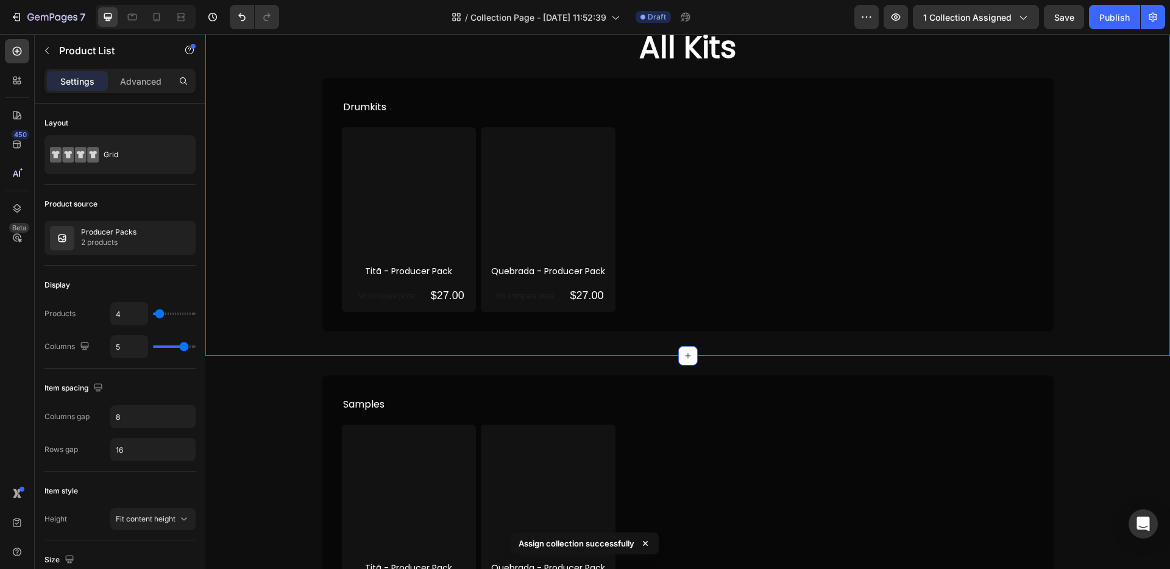
scroll to position [72, 0]
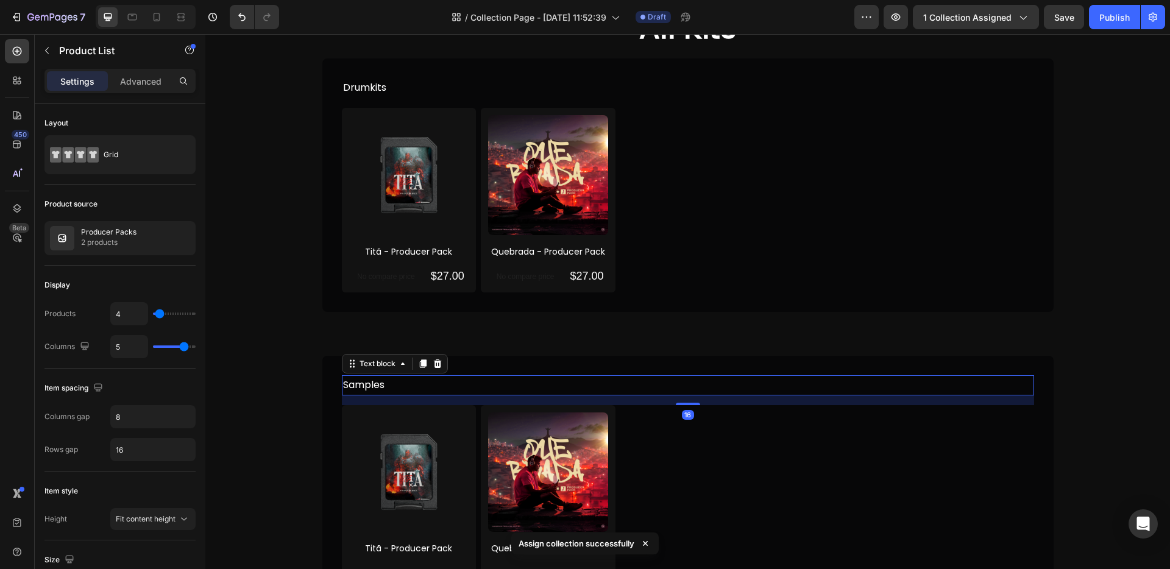
click at [377, 386] on p "Samples" at bounding box center [688, 386] width 690 height 18
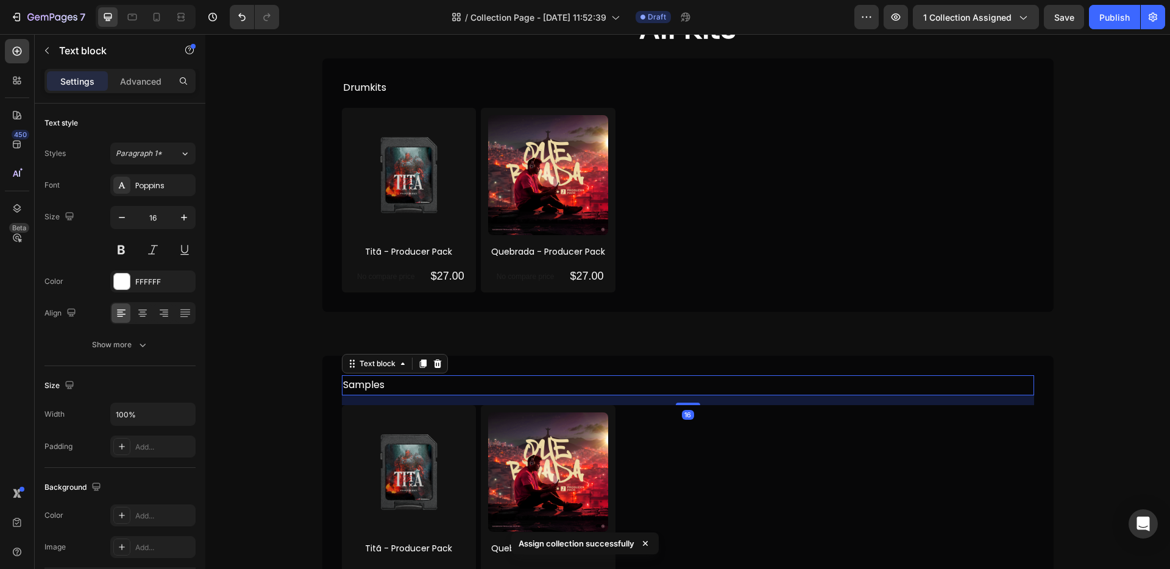
click at [377, 386] on p "Samples" at bounding box center [688, 386] width 690 height 18
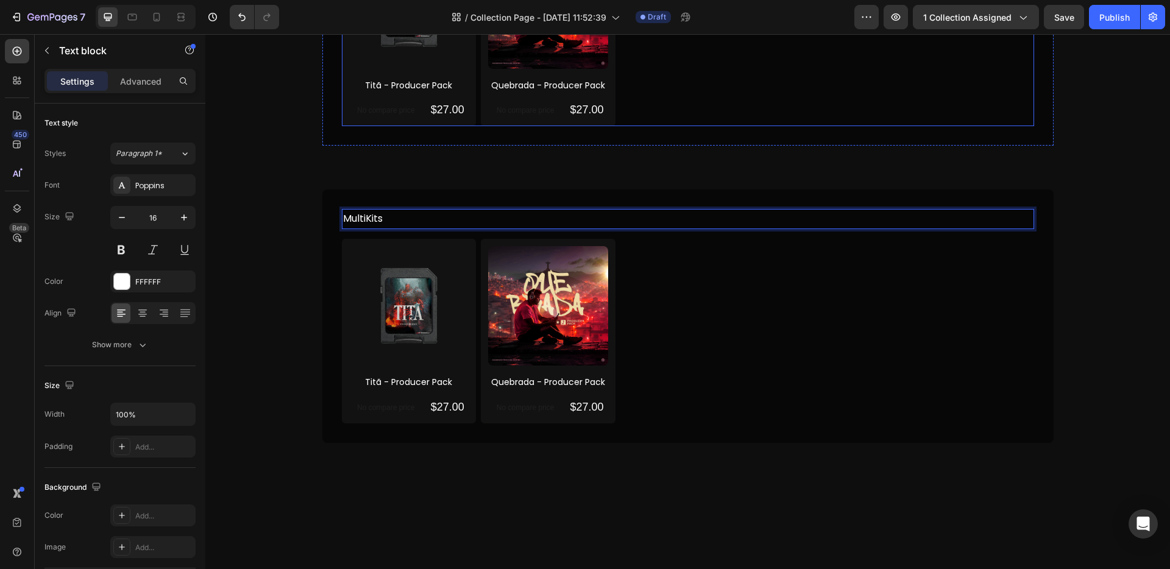
scroll to position [57, 0]
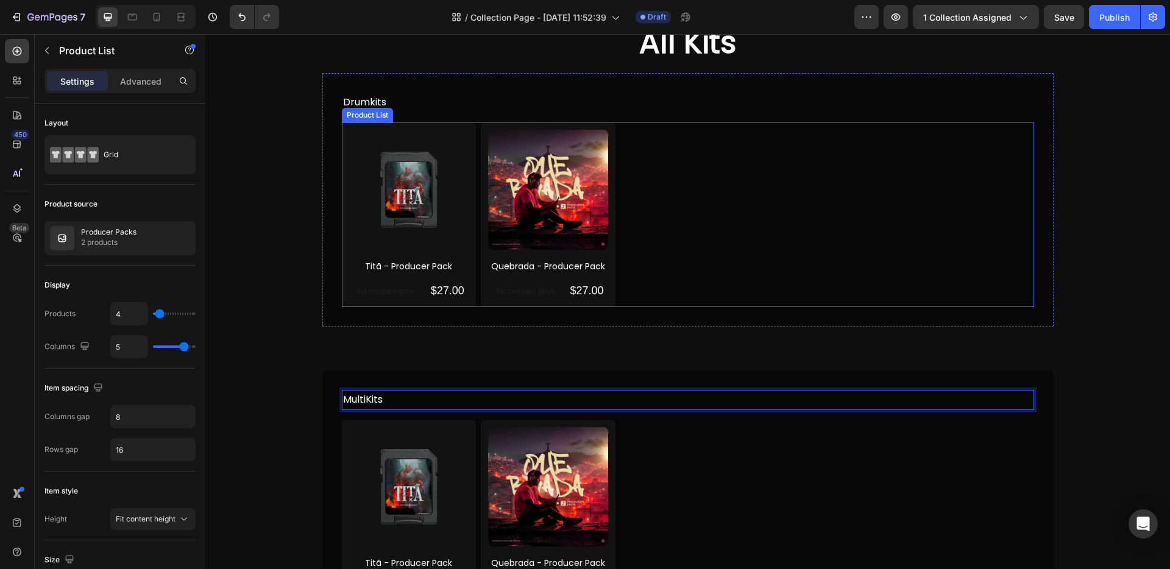
click at [701, 140] on div "Product Images Titã - Producer Pack Product Title No compare price Product Pric…" at bounding box center [688, 214] width 692 height 185
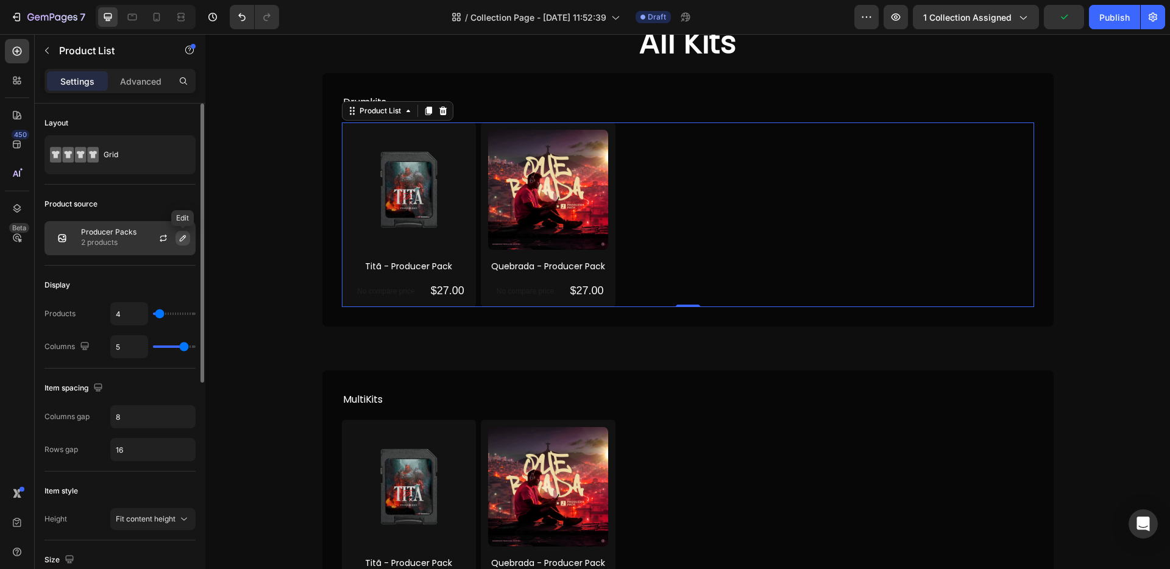
click at [182, 238] on icon "button" at bounding box center [183, 238] width 10 height 10
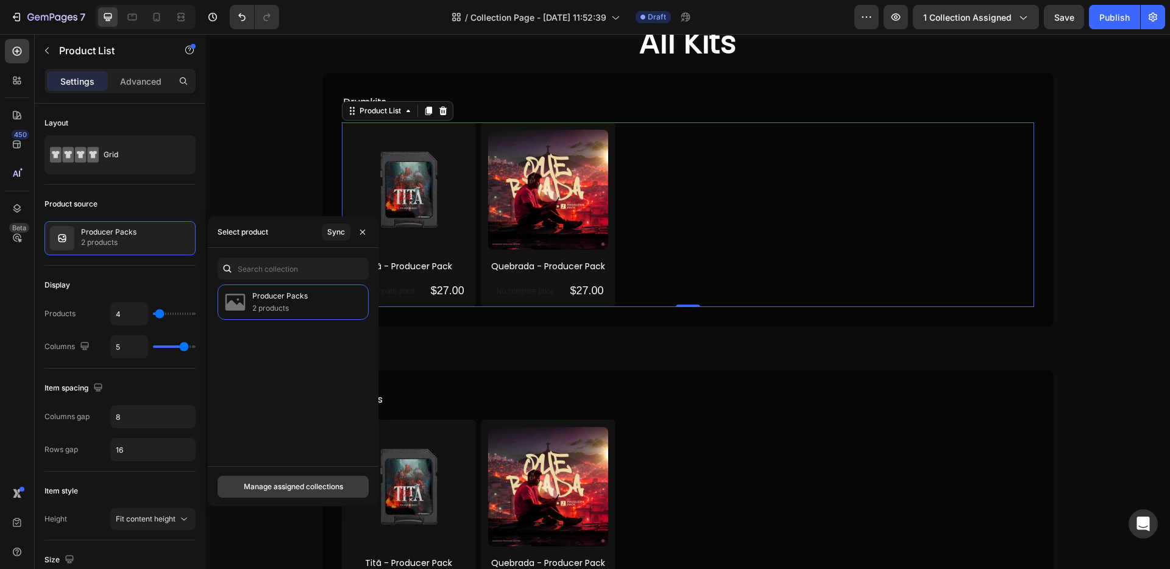
click at [330, 482] on div "Manage assigned collections" at bounding box center [293, 486] width 99 height 11
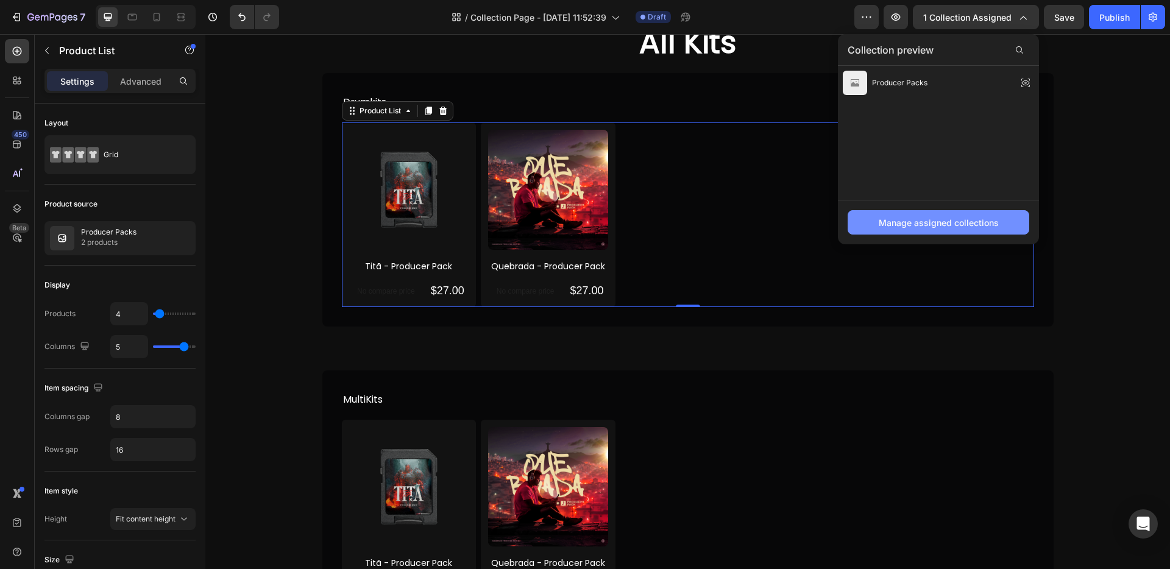
click at [957, 219] on div "Manage assigned collections" at bounding box center [939, 222] width 120 height 13
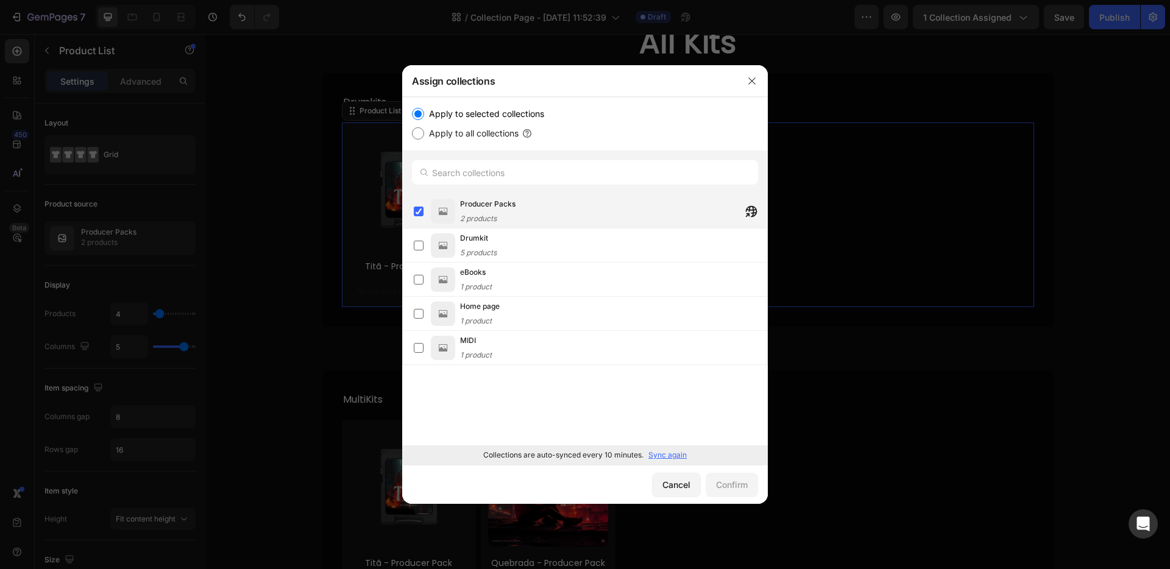
click at [498, 213] on div "Producer Packs 2 products" at bounding box center [487, 211] width 55 height 27
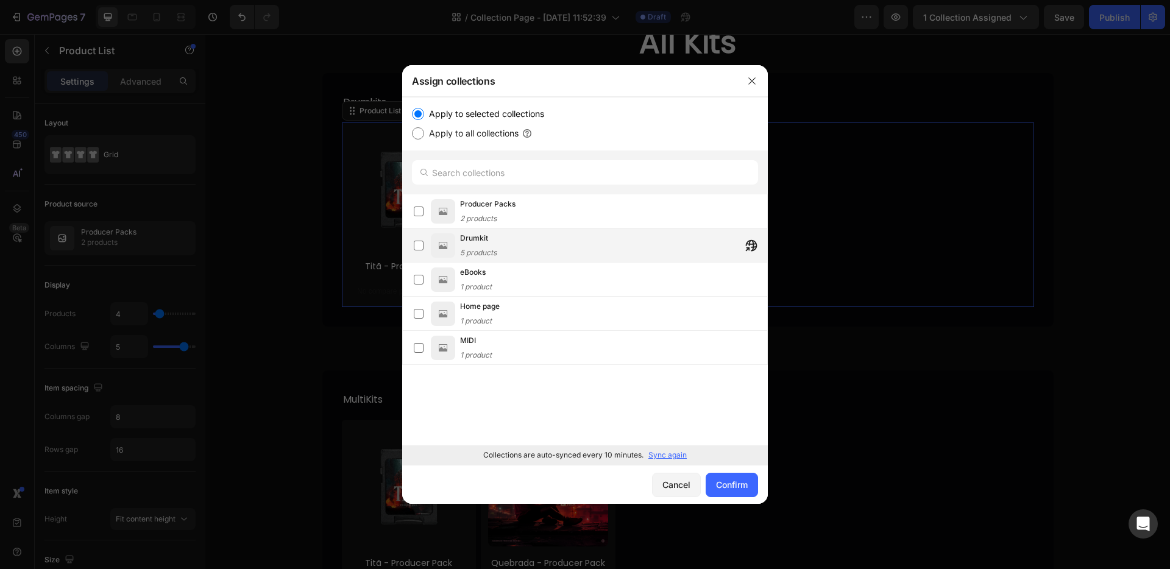
click at [506, 244] on div "Drumkit 5 products" at bounding box center [613, 245] width 307 height 27
click at [729, 479] on div "Confirm" at bounding box center [732, 484] width 32 height 13
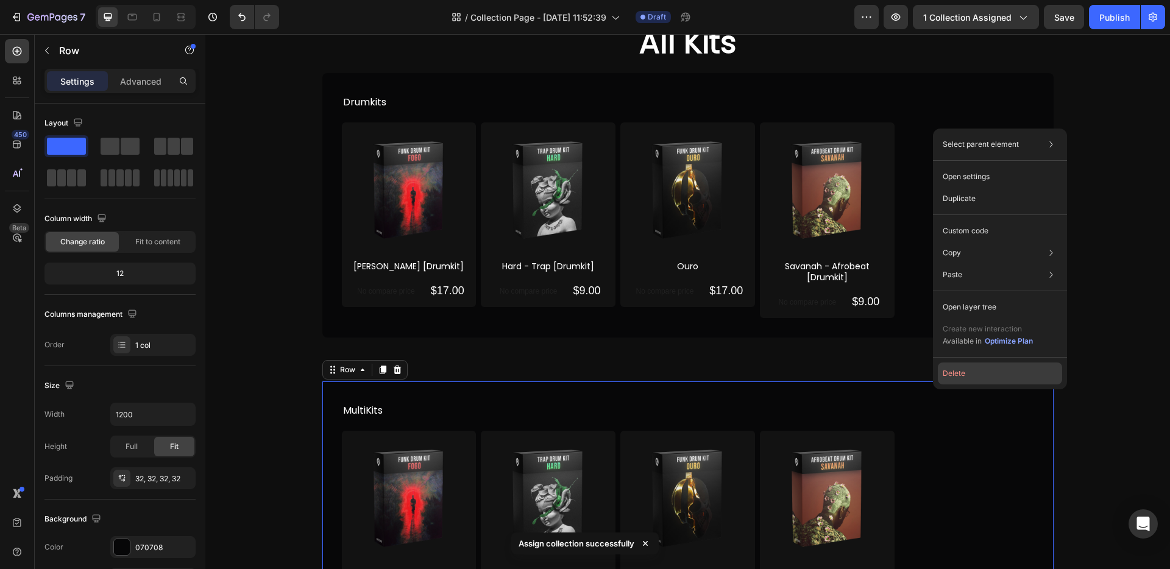
click at [962, 375] on button "Delete" at bounding box center [1000, 374] width 124 height 22
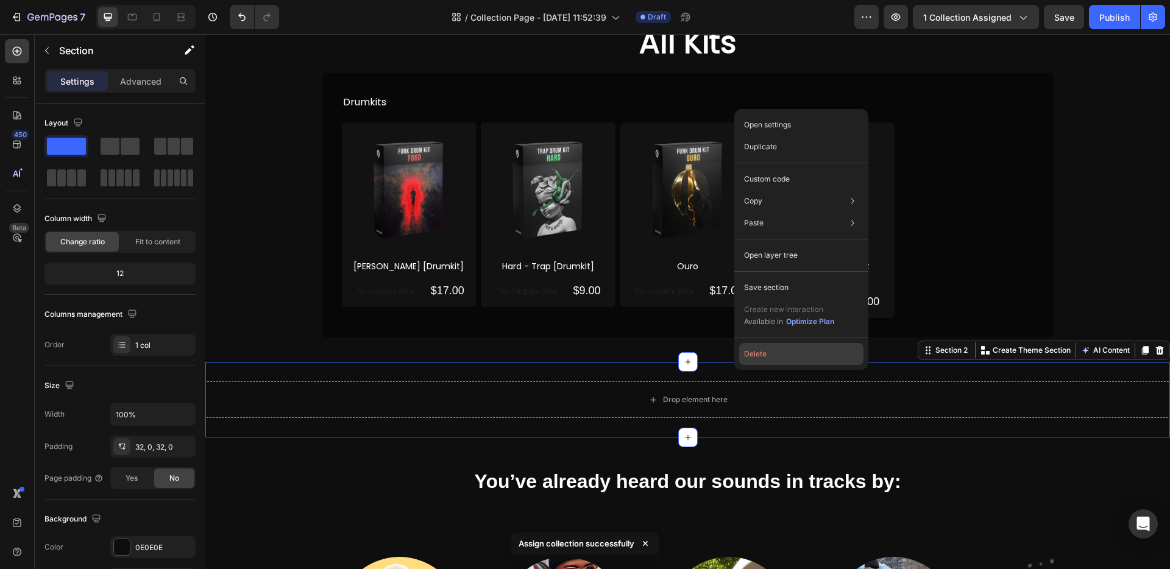
click at [755, 356] on button "Delete" at bounding box center [801, 354] width 124 height 22
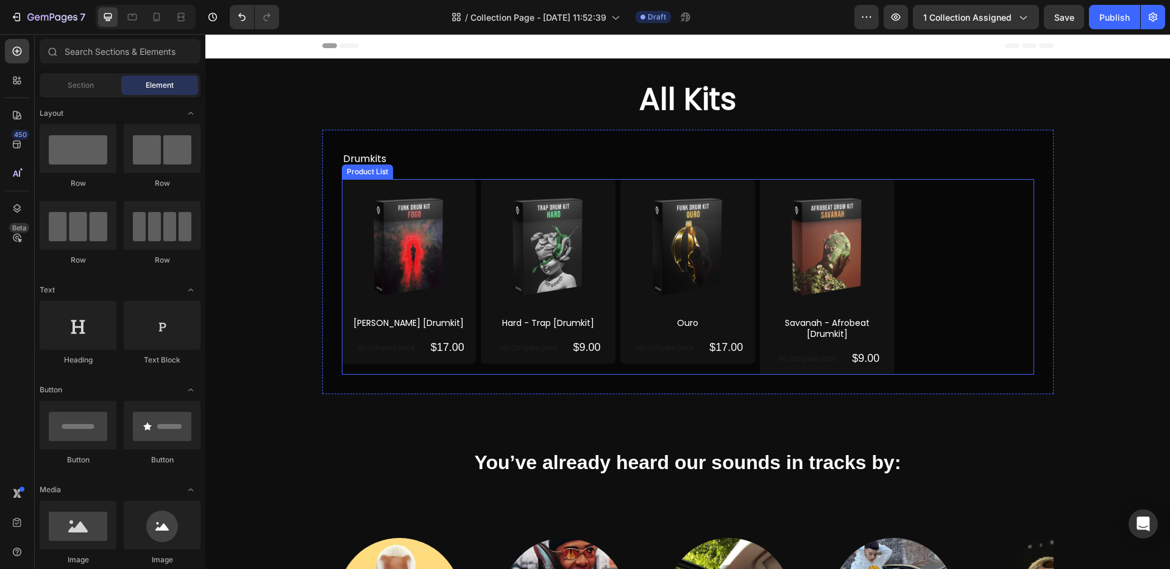
scroll to position [0, 0]
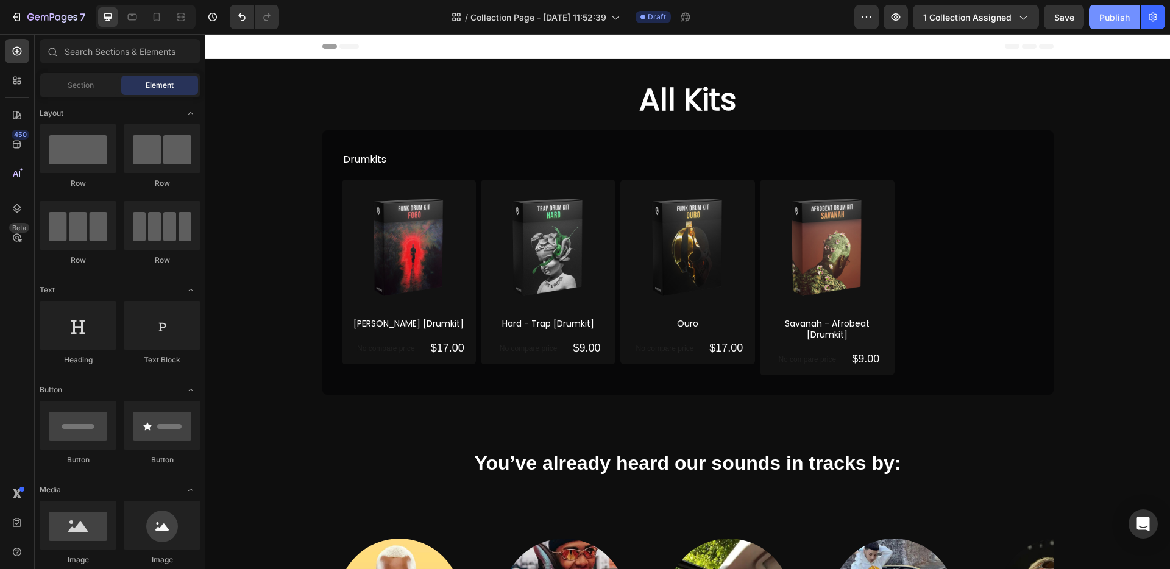
click at [1118, 13] on div "Publish" at bounding box center [1114, 17] width 30 height 13
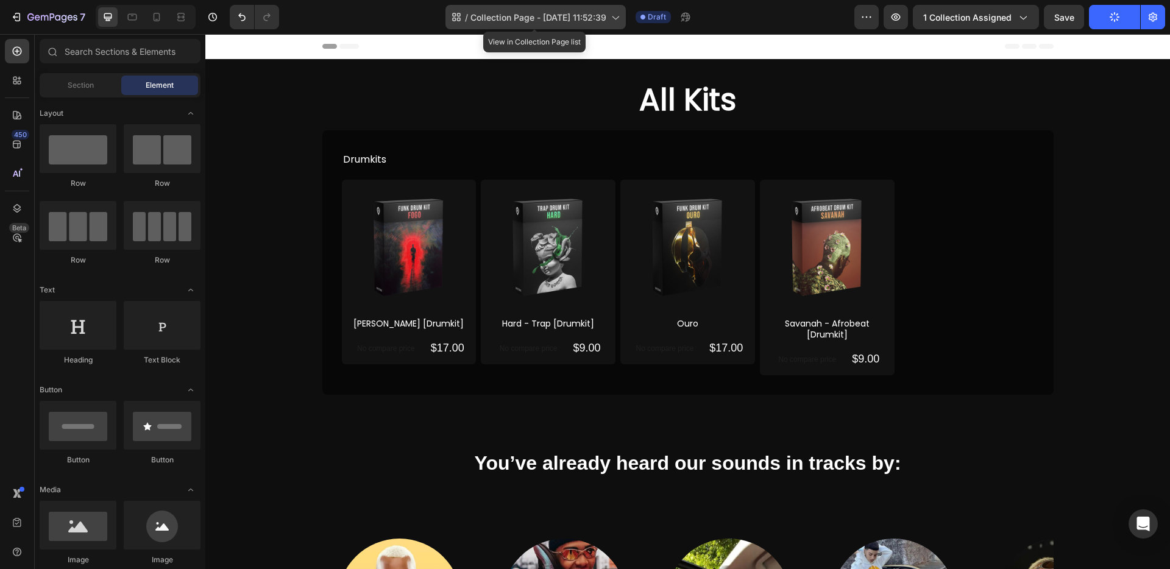
click at [612, 22] on icon at bounding box center [615, 17] width 12 height 12
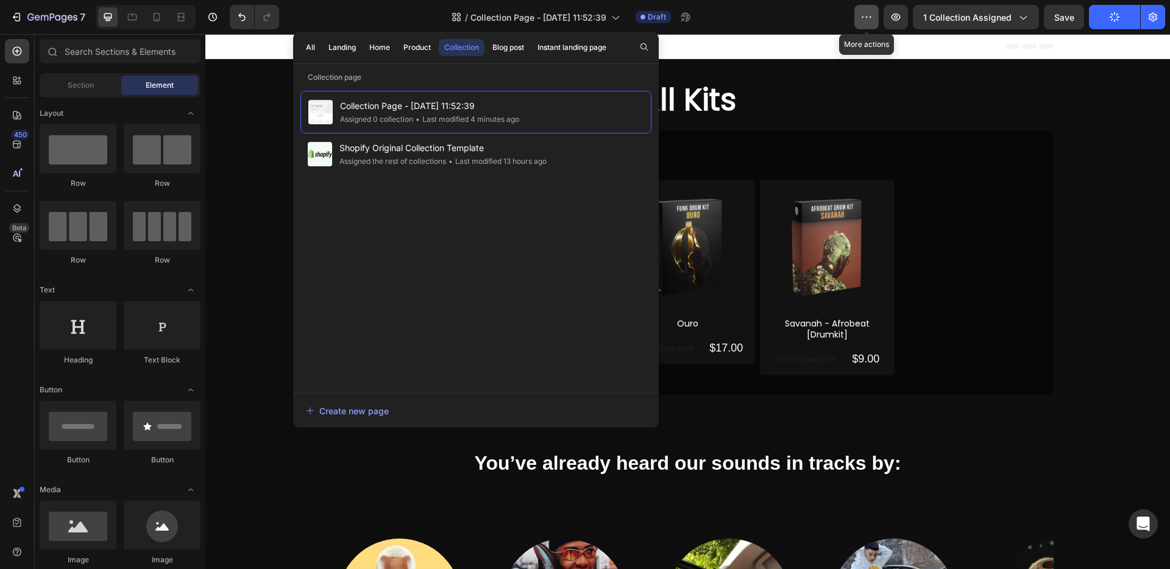
click at [871, 20] on icon "button" at bounding box center [866, 17] width 12 height 12
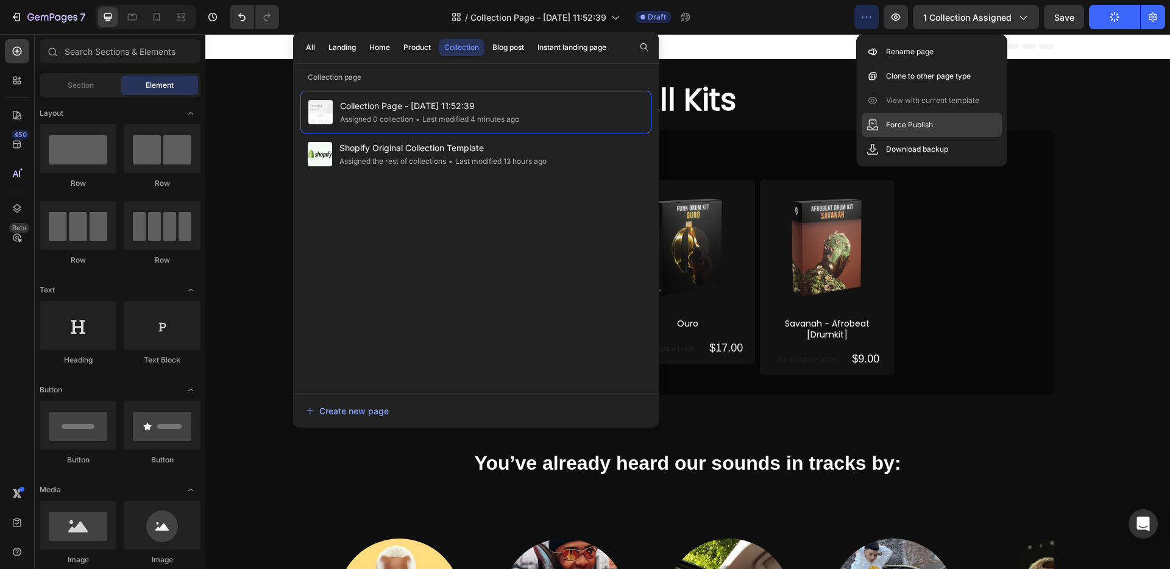
click at [892, 125] on p "Force Publish" at bounding box center [909, 125] width 47 height 12
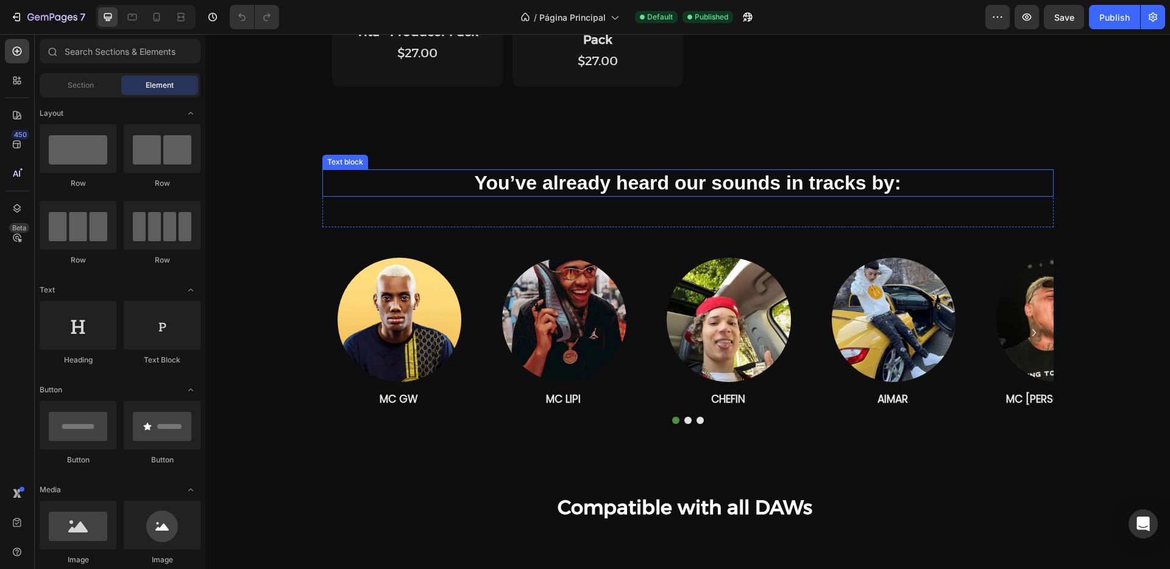
scroll to position [1028, 0]
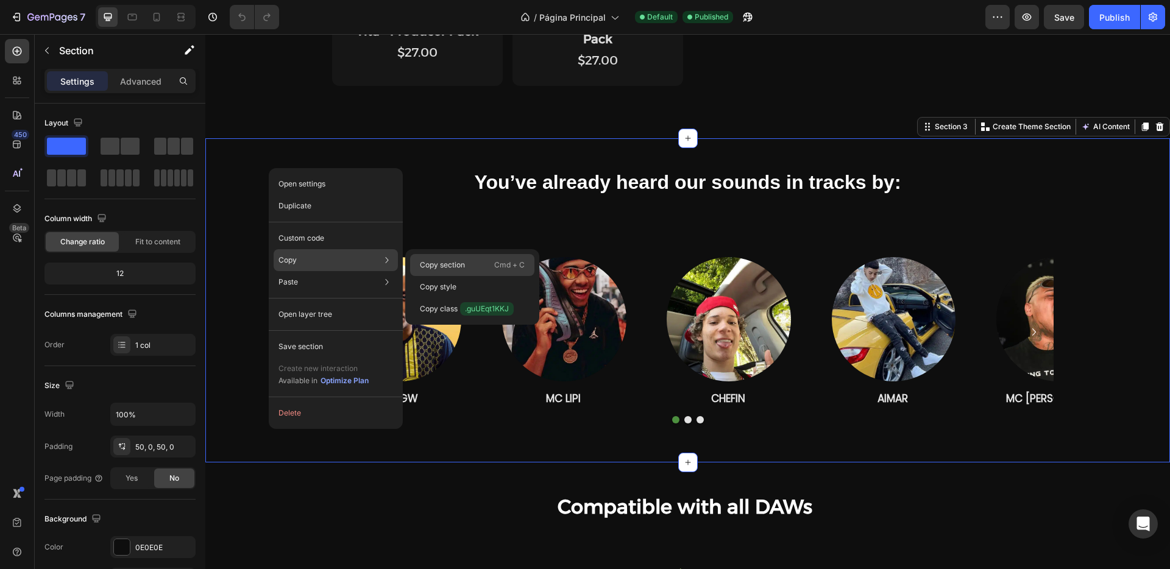
click at [485, 271] on div "Copy section Cmd + C" at bounding box center [472, 265] width 124 height 22
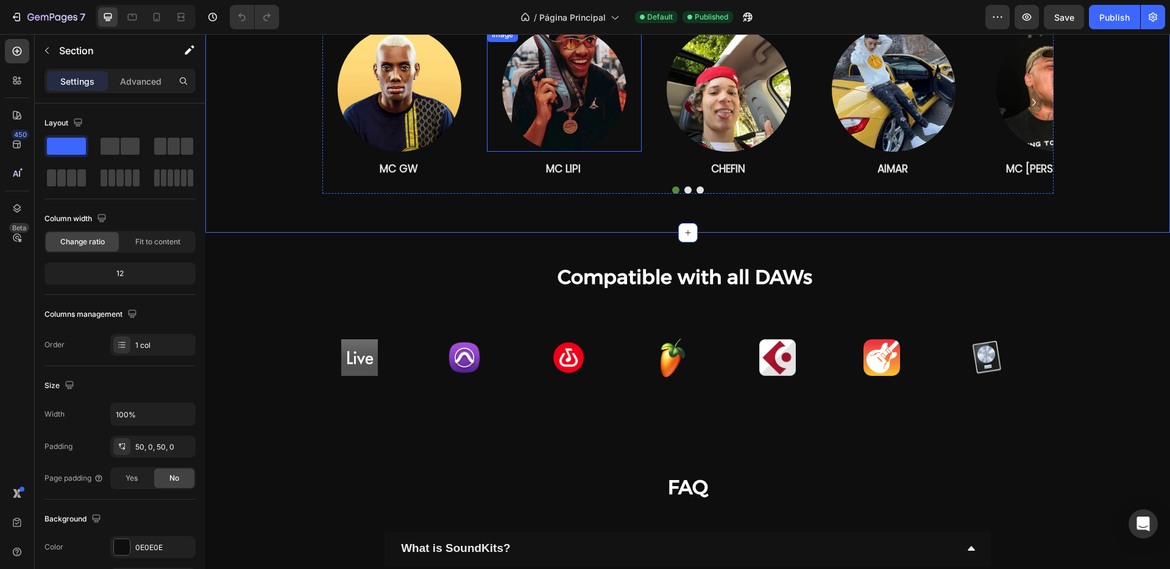
scroll to position [1406, 0]
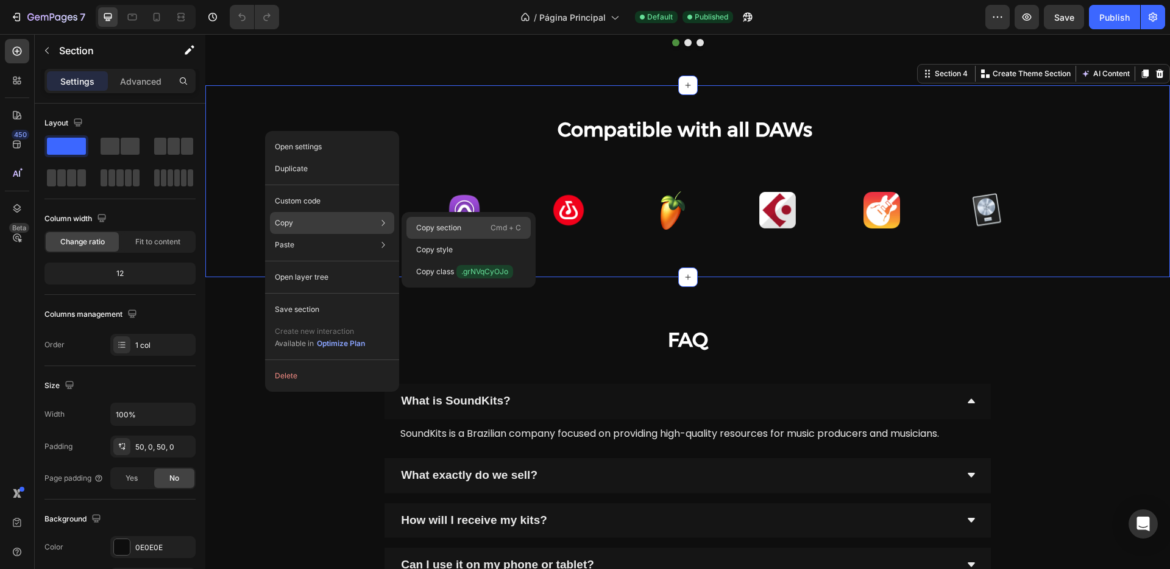
click at [459, 233] on div "Copy section Cmd + C" at bounding box center [468, 228] width 124 height 22
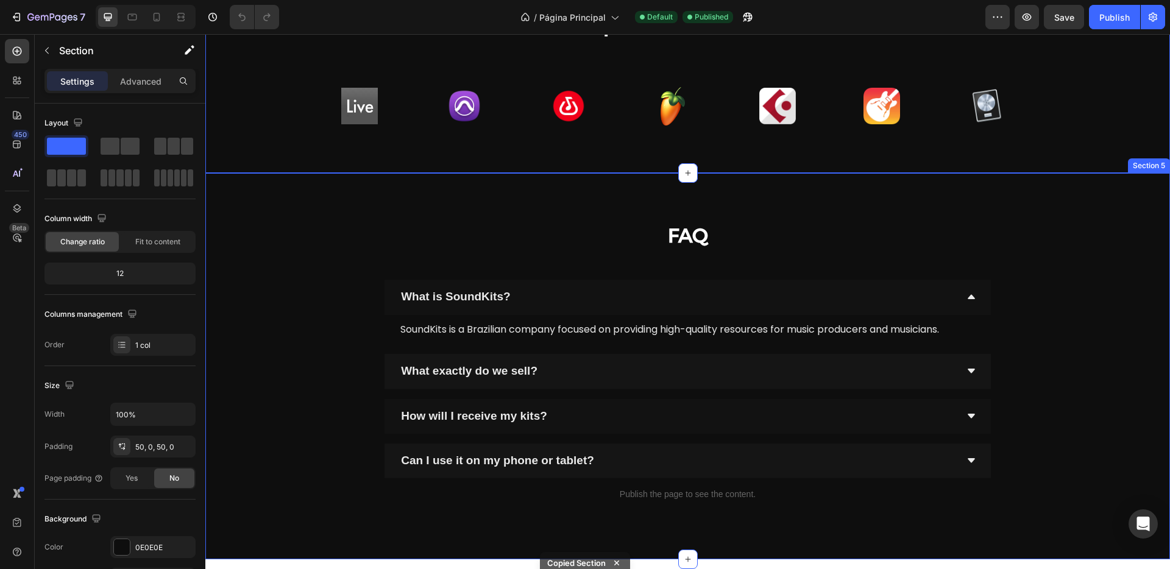
scroll to position [1609, 0]
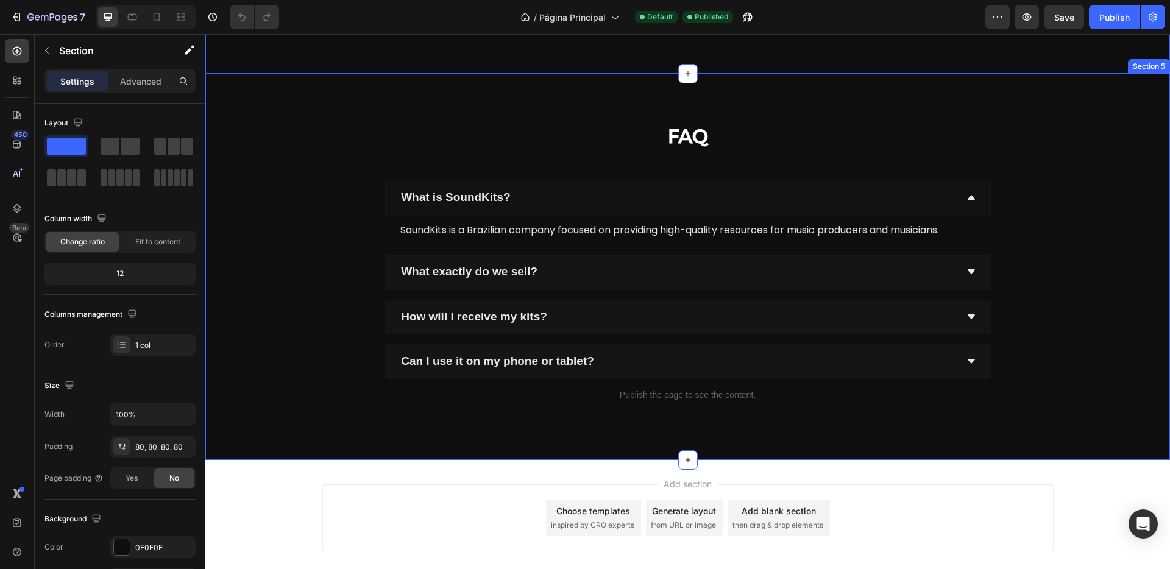
click at [290, 138] on div "FAQ Heading Row What is SoundKits? SoundKits is a Brazilian company focused on …" at bounding box center [687, 266] width 867 height 289
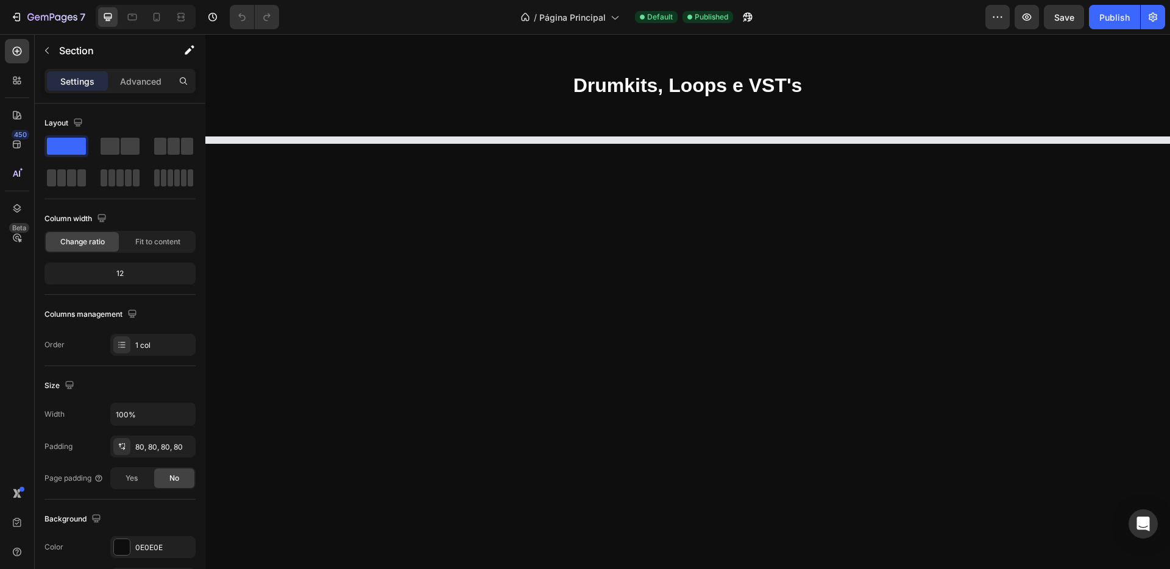
scroll to position [97, 0]
